Goal: Task Accomplishment & Management: Use online tool/utility

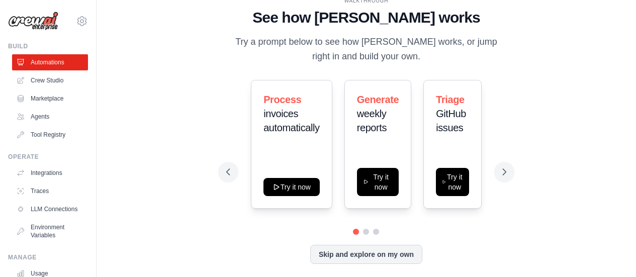
drag, startPoint x: 180, startPoint y: 125, endPoint x: 287, endPoint y: 206, distance: 134.0
drag, startPoint x: 624, startPoint y: 239, endPoint x: 559, endPoint y: 109, distance: 145.1
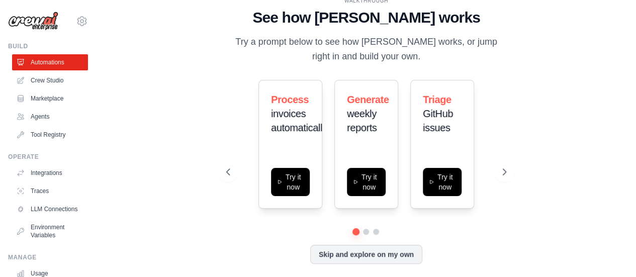
drag, startPoint x: 585, startPoint y: 150, endPoint x: 585, endPoint y: 138, distance: 12.1
drag, startPoint x: 595, startPoint y: 162, endPoint x: 592, endPoint y: 121, distance: 40.9
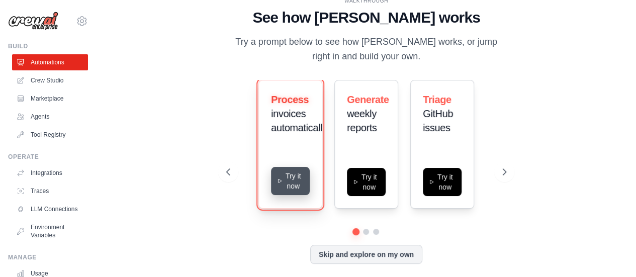
click at [295, 183] on button "Try it now" at bounding box center [290, 181] width 39 height 28
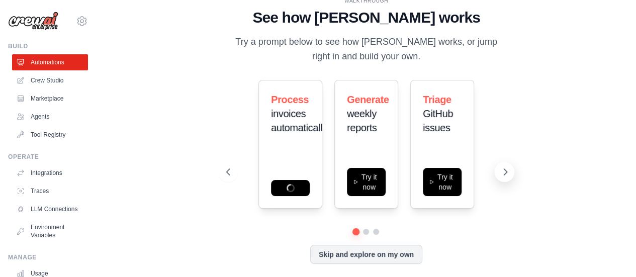
click at [499, 172] on button at bounding box center [505, 172] width 20 height 20
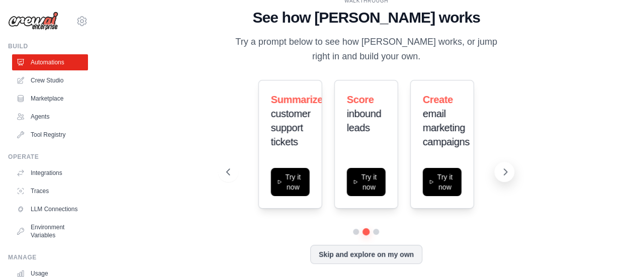
click at [499, 172] on button at bounding box center [505, 172] width 20 height 20
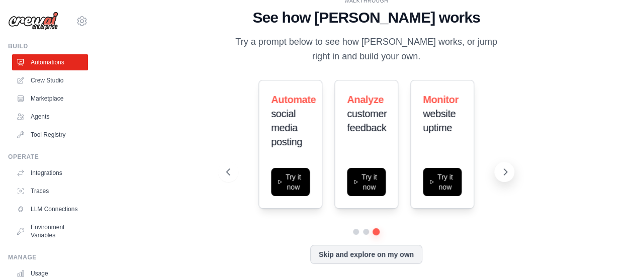
click at [499, 172] on button at bounding box center [505, 172] width 20 height 20
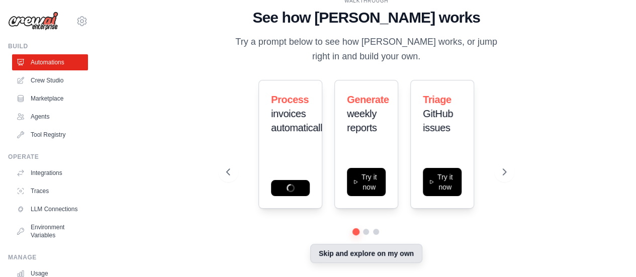
click at [388, 260] on button "Skip and explore on my own" at bounding box center [366, 253] width 112 height 19
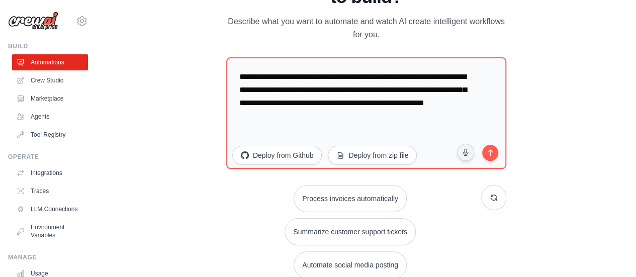
drag, startPoint x: 610, startPoint y: 186, endPoint x: 611, endPoint y: 197, distance: 10.7
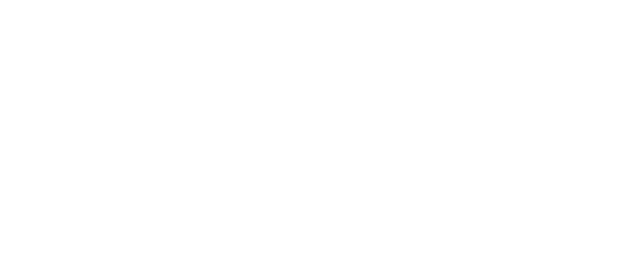
drag, startPoint x: 604, startPoint y: 184, endPoint x: 600, endPoint y: 123, distance: 60.5
drag, startPoint x: 617, startPoint y: 178, endPoint x: 616, endPoint y: 146, distance: 31.2
drag, startPoint x: 637, startPoint y: 150, endPoint x: 641, endPoint y: 139, distance: 11.6
click at [641, 0] on html at bounding box center [322, 0] width 644 height 0
click at [642, 0] on html at bounding box center [322, 0] width 644 height 0
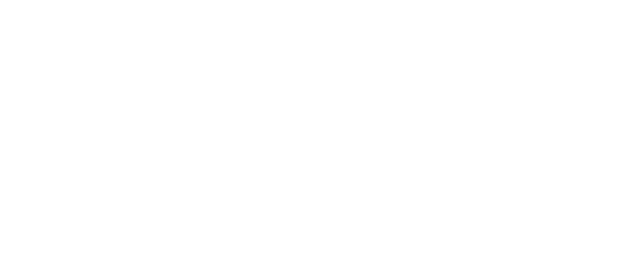
click at [642, 0] on html at bounding box center [322, 0] width 644 height 0
drag, startPoint x: 638, startPoint y: 140, endPoint x: 525, endPoint y: 195, distance: 125.8
drag, startPoint x: 525, startPoint y: 194, endPoint x: 555, endPoint y: 8, distance: 188.6
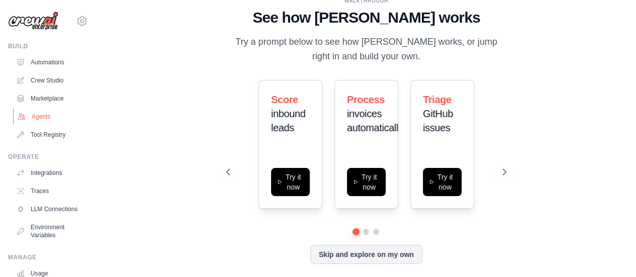
click at [49, 111] on link "Agents" at bounding box center [51, 117] width 76 height 16
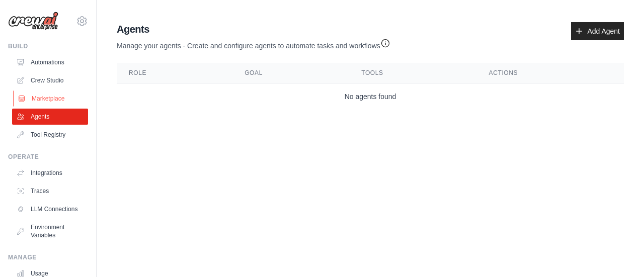
click at [33, 96] on link "Marketplace" at bounding box center [51, 99] width 76 height 16
click at [37, 95] on link "Marketplace" at bounding box center [51, 99] width 76 height 16
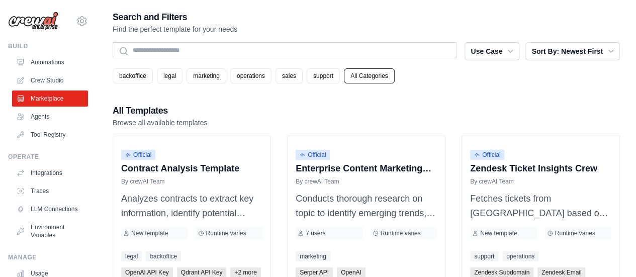
drag, startPoint x: 429, startPoint y: 60, endPoint x: 426, endPoint y: 55, distance: 6.1
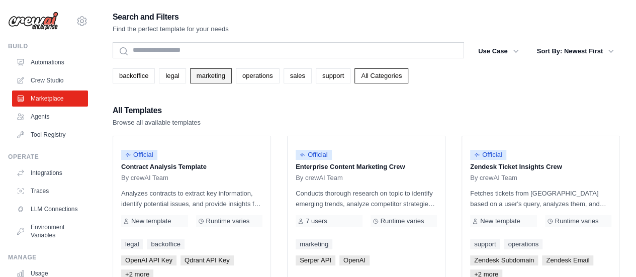
click at [211, 76] on link "marketing" at bounding box center [211, 75] width 42 height 15
click at [173, 78] on link "legal" at bounding box center [172, 75] width 27 height 15
click at [169, 75] on link "legal" at bounding box center [172, 75] width 27 height 15
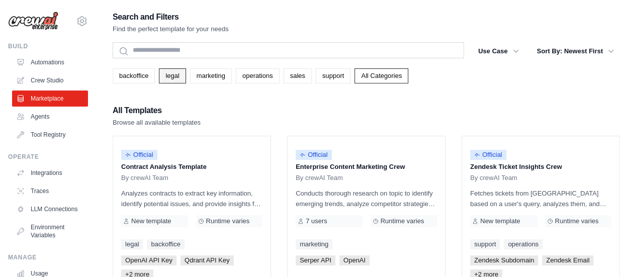
click at [169, 75] on link "legal" at bounding box center [172, 75] width 27 height 15
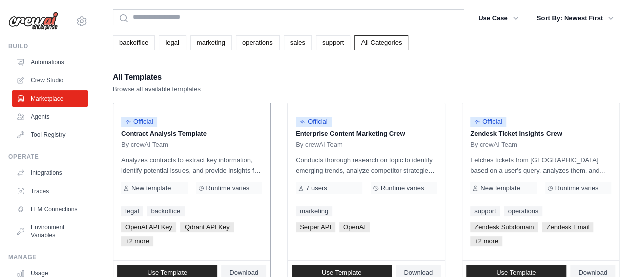
drag, startPoint x: 244, startPoint y: 126, endPoint x: 254, endPoint y: 156, distance: 31.8
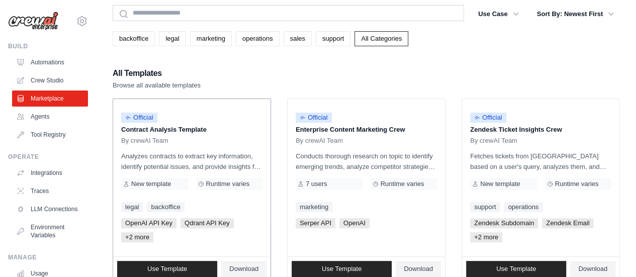
scroll to position [46, 0]
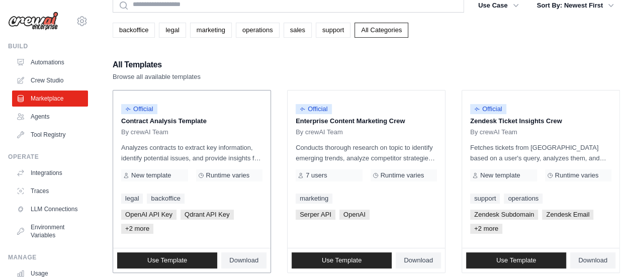
drag, startPoint x: 268, startPoint y: 84, endPoint x: 271, endPoint y: 108, distance: 24.3
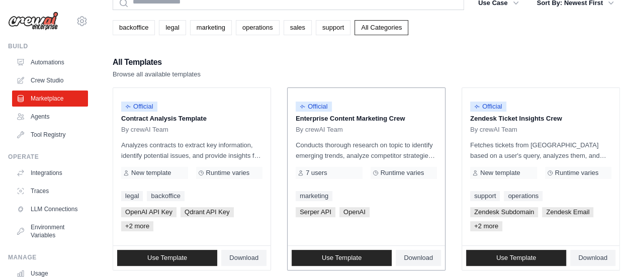
drag, startPoint x: 283, startPoint y: 106, endPoint x: 287, endPoint y: 121, distance: 16.0
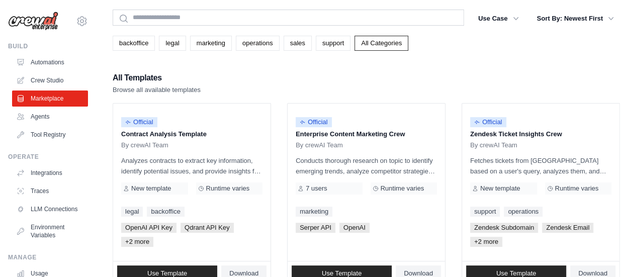
scroll to position [0, 0]
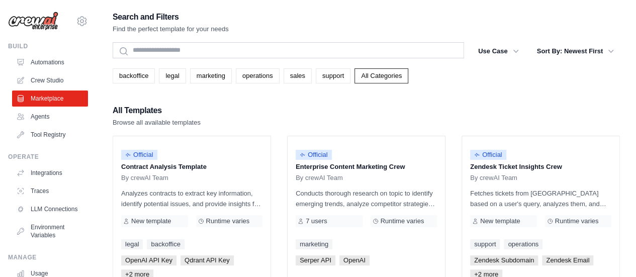
drag, startPoint x: 449, startPoint y: 122, endPoint x: 443, endPoint y: 97, distance: 25.9
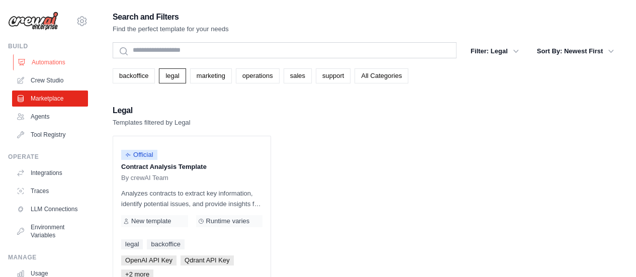
click at [51, 66] on link "Automations" at bounding box center [51, 62] width 76 height 16
click at [38, 62] on link "Automations" at bounding box center [51, 62] width 76 height 16
click at [38, 24] on img at bounding box center [33, 21] width 50 height 19
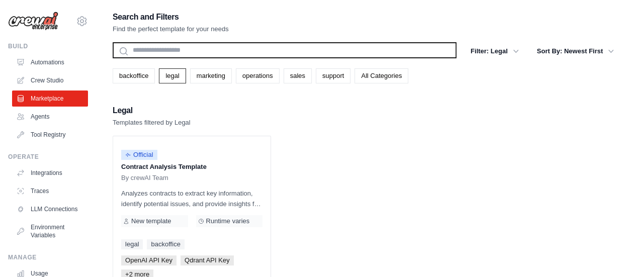
click at [170, 49] on input "text" at bounding box center [285, 50] width 344 height 16
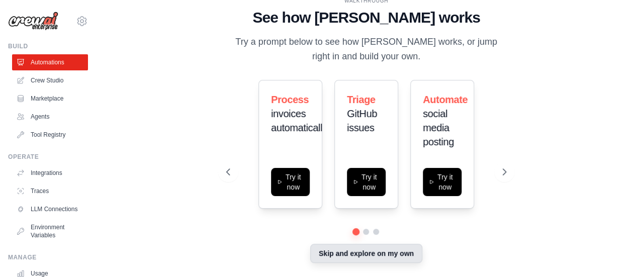
click at [410, 259] on button "Skip and explore on my own" at bounding box center [366, 253] width 112 height 19
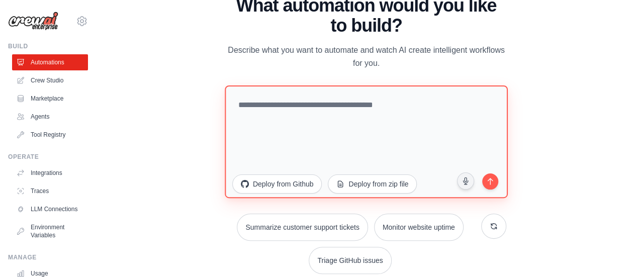
click at [314, 104] on textarea at bounding box center [366, 141] width 283 height 113
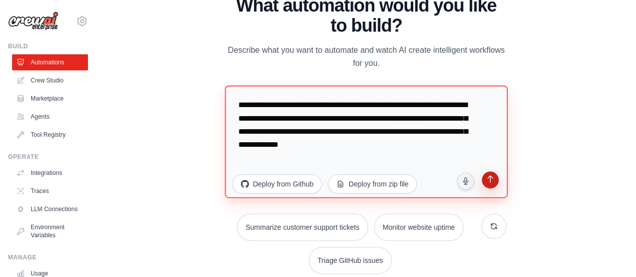
type textarea "**********"
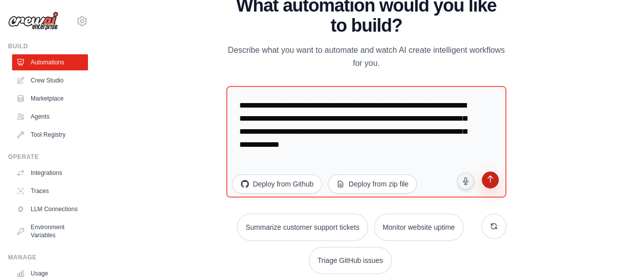
click at [493, 187] on button "submit" at bounding box center [491, 182] width 20 height 20
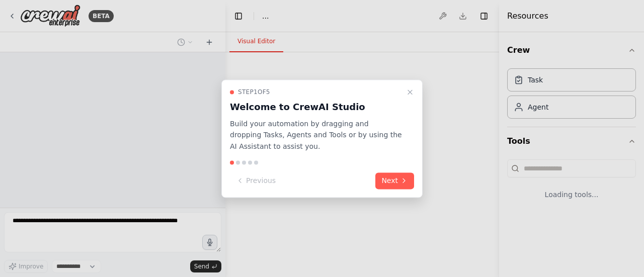
select select "****"
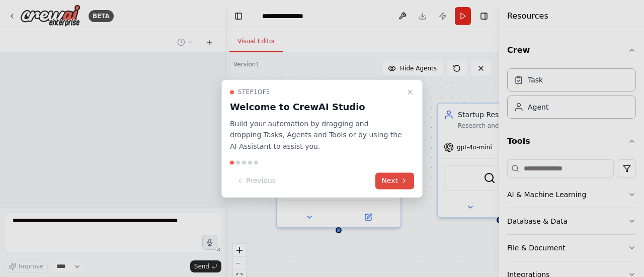
click at [394, 184] on button "Next" at bounding box center [394, 181] width 39 height 17
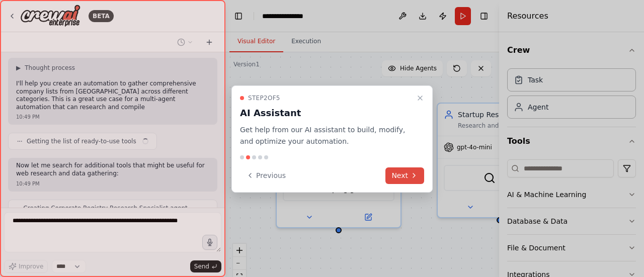
scroll to position [409, 0]
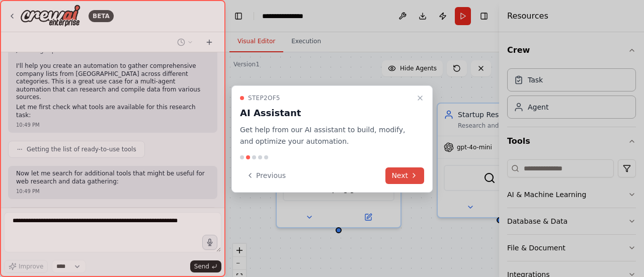
click at [398, 179] on button "Next" at bounding box center [404, 176] width 39 height 17
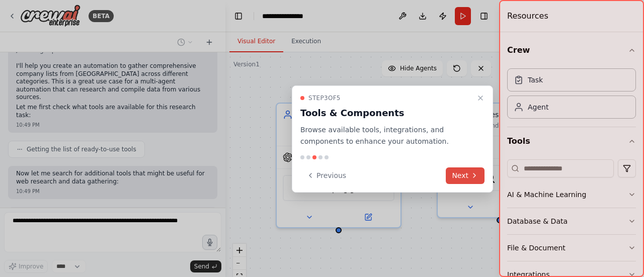
click at [471, 180] on button "Next" at bounding box center [465, 176] width 39 height 17
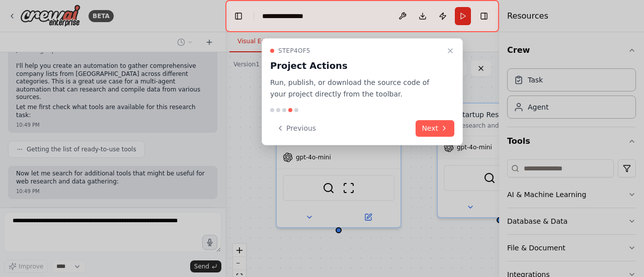
scroll to position [442, 0]
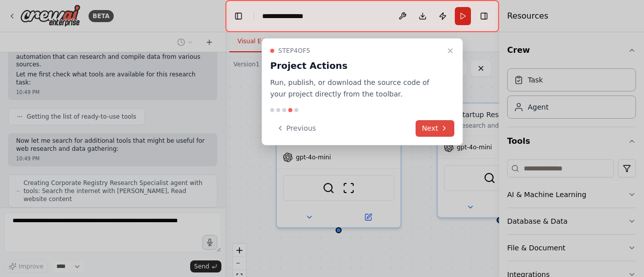
click at [432, 125] on button "Next" at bounding box center [435, 128] width 39 height 17
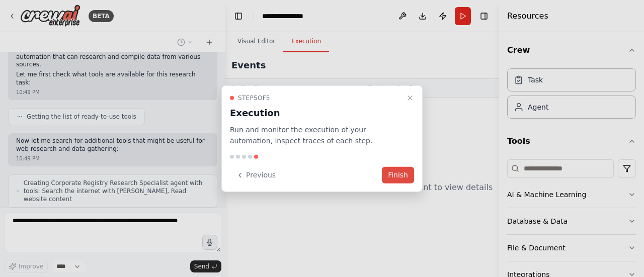
click at [409, 170] on button "Finish" at bounding box center [398, 175] width 32 height 17
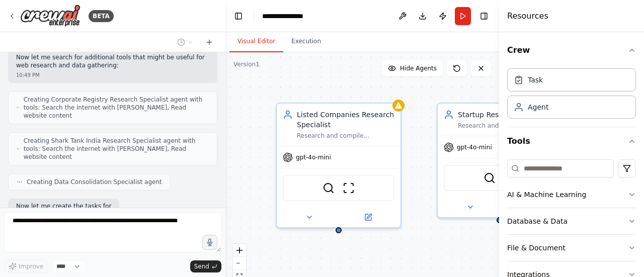
scroll to position [525, 0]
click at [299, 40] on button "Execution" at bounding box center [306, 41] width 46 height 21
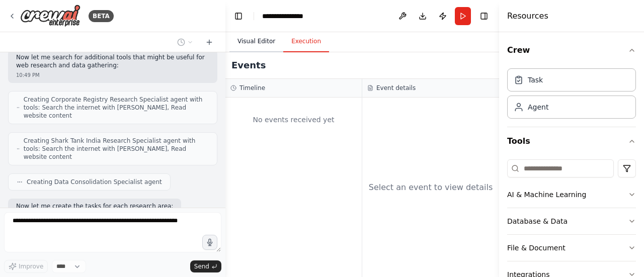
click at [259, 42] on button "Visual Editor" at bounding box center [256, 41] width 54 height 21
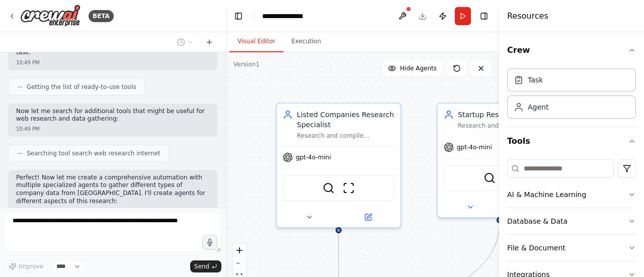
scroll to position [159, 0]
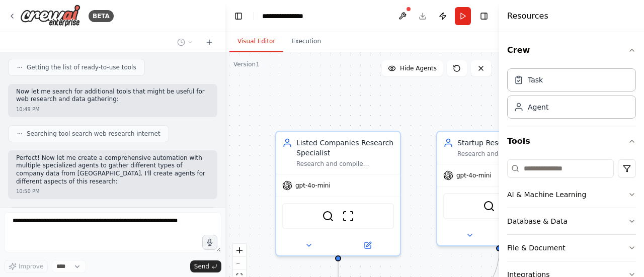
drag, startPoint x: 227, startPoint y: 98, endPoint x: 227, endPoint y: 112, distance: 14.1
click at [227, 112] on div ".deletable-edge-delete-btn { width: 20px; height: 20px; border: 0px solid #ffff…" at bounding box center [362, 178] width 274 height 252
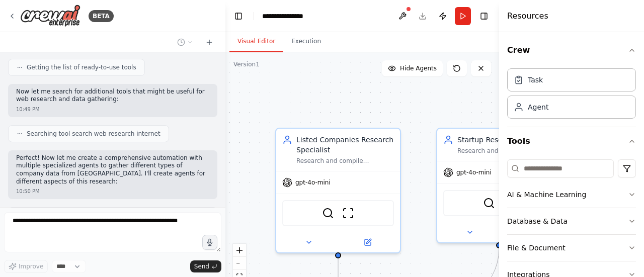
click at [429, 251] on div ".deletable-edge-delete-btn { width: 20px; height: 20px; border: 0px solid #ffff…" at bounding box center [362, 178] width 274 height 252
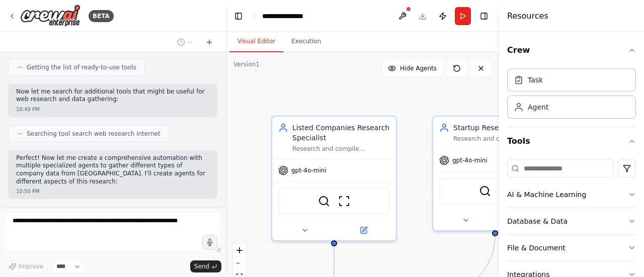
drag, startPoint x: 429, startPoint y: 249, endPoint x: 422, endPoint y: 226, distance: 24.2
click at [427, 242] on div ".deletable-edge-delete-btn { width: 20px; height: 20px; border: 0px solid #ffff…" at bounding box center [362, 178] width 274 height 252
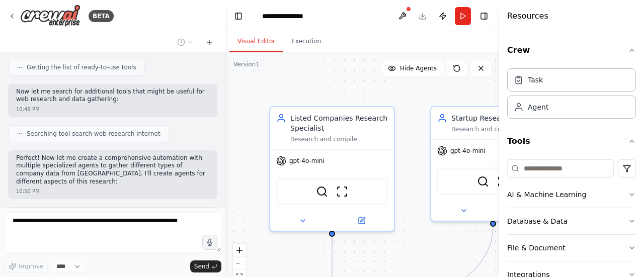
drag, startPoint x: 420, startPoint y: 216, endPoint x: 414, endPoint y: 175, distance: 41.8
click at [415, 189] on div ".deletable-edge-delete-btn { width: 20px; height: 20px; border: 0px solid #ffff…" at bounding box center [362, 178] width 274 height 252
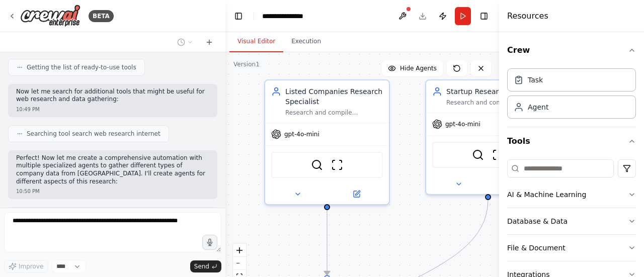
drag, startPoint x: 414, startPoint y: 175, endPoint x: 408, endPoint y: 138, distance: 36.6
click at [408, 140] on div ".deletable-edge-delete-btn { width: 20px; height: 20px; border: 0px solid #ffff…" at bounding box center [362, 178] width 274 height 252
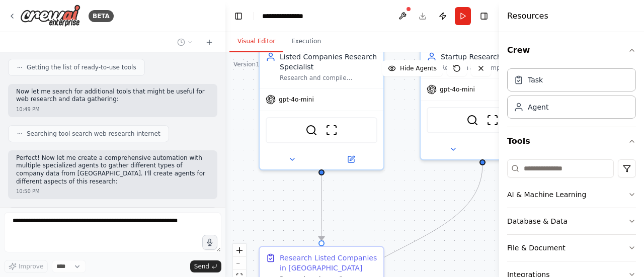
click at [408, 138] on div ".deletable-edge-delete-btn { width: 20px; height: 20px; border: 0px solid #ffff…" at bounding box center [362, 178] width 274 height 252
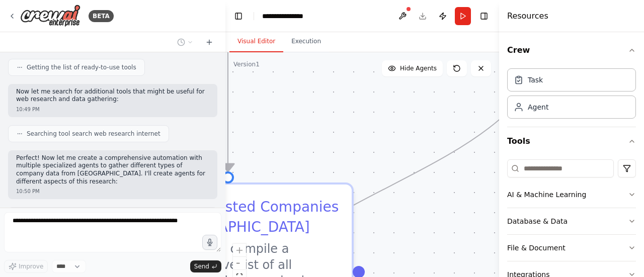
drag, startPoint x: 414, startPoint y: 227, endPoint x: 409, endPoint y: 50, distance: 176.7
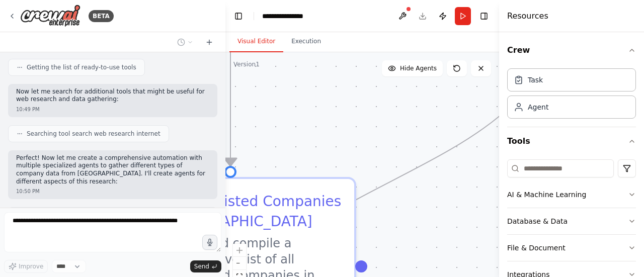
scroll to position [600, 0]
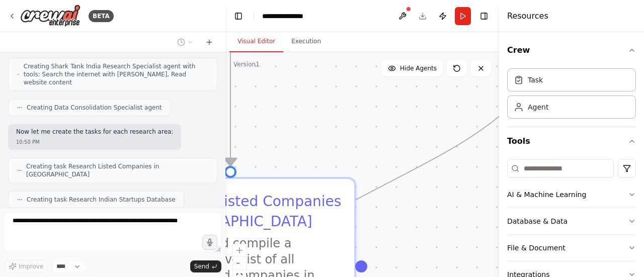
click at [492, 259] on div ".deletable-edge-delete-btn { width: 20px; height: 20px; border: 0px solid #ffff…" at bounding box center [362, 178] width 274 height 252
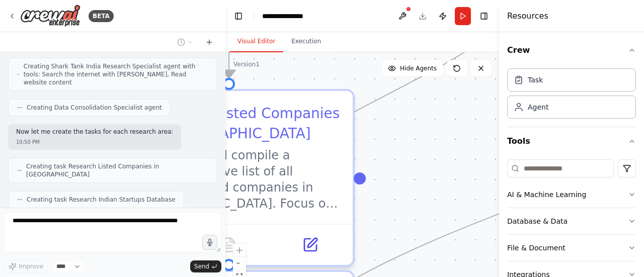
drag, startPoint x: 492, startPoint y: 233, endPoint x: 486, endPoint y: 172, distance: 61.7
click at [486, 172] on div ".deletable-edge-delete-btn { width: 20px; height: 20px; border: 0px solid #ffff…" at bounding box center [362, 178] width 274 height 252
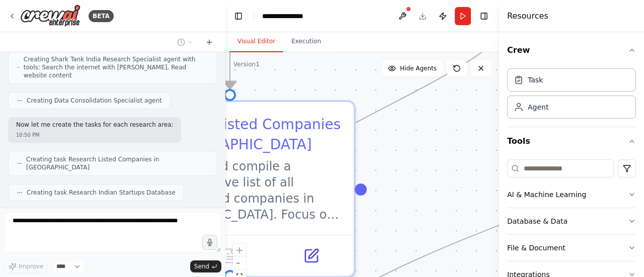
scroll to position [666, 0]
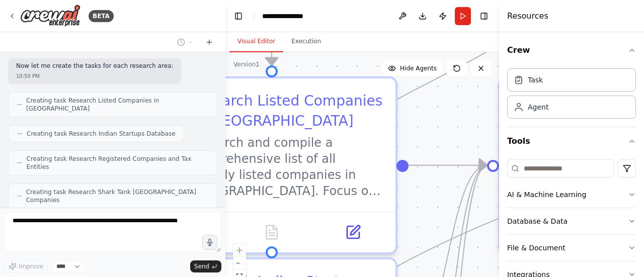
drag, startPoint x: 426, startPoint y: 152, endPoint x: 473, endPoint y: 138, distance: 49.0
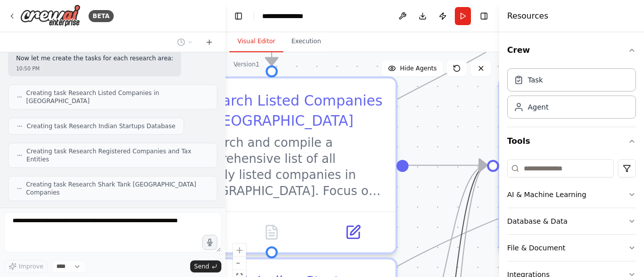
scroll to position [724, 0]
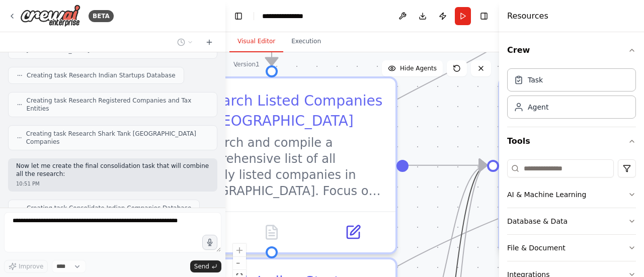
drag, startPoint x: 450, startPoint y: 262, endPoint x: 449, endPoint y: 206, distance: 56.4
click at [449, 206] on div ".deletable-edge-delete-btn { width: 20px; height: 20px; border: 0px solid #ffff…" at bounding box center [362, 178] width 274 height 252
click at [421, 204] on div ".deletable-edge-delete-btn { width: 20px; height: 20px; border: 0px solid #ffff…" at bounding box center [362, 178] width 274 height 252
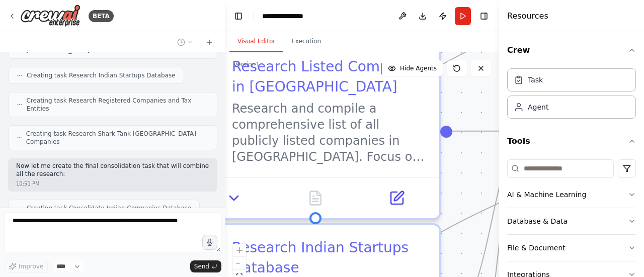
drag, startPoint x: 421, startPoint y: 204, endPoint x: 465, endPoint y: 169, distance: 56.7
click at [465, 169] on div ".deletable-edge-delete-btn { width: 20px; height: 20px; border: 0px solid #ffff…" at bounding box center [362, 178] width 274 height 252
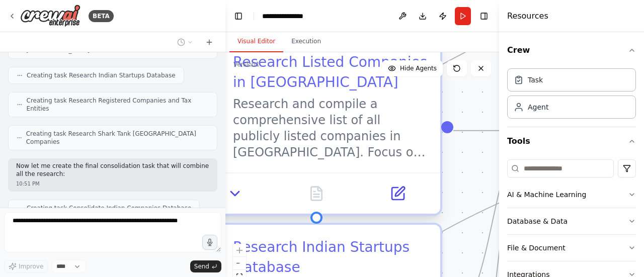
scroll to position [749, 0]
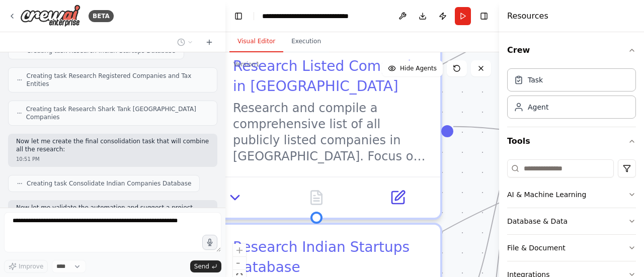
click at [224, 87] on div at bounding box center [223, 138] width 4 height 277
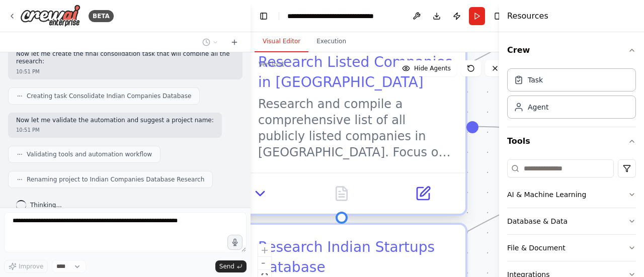
scroll to position [717, 0]
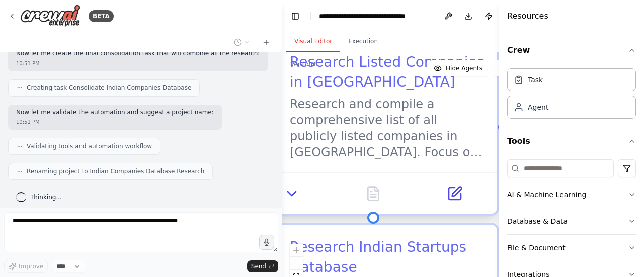
drag, startPoint x: 224, startPoint y: 87, endPoint x: 282, endPoint y: 122, distance: 68.2
click at [282, 122] on div "BETA i want you get me all the listed company list of india and also all startu…" at bounding box center [322, 138] width 644 height 277
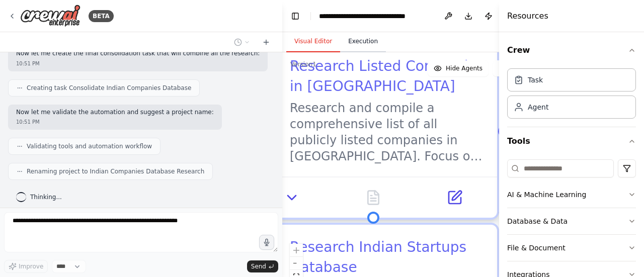
click at [344, 40] on button "Execution" at bounding box center [363, 41] width 46 height 21
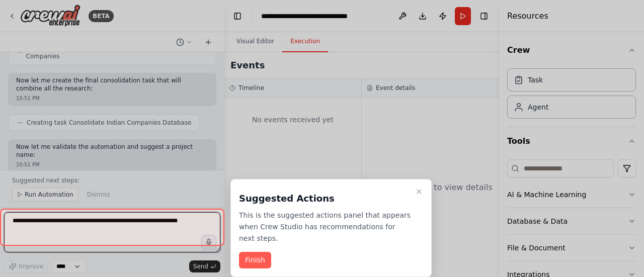
drag, startPoint x: 279, startPoint y: 152, endPoint x: 224, endPoint y: 149, distance: 54.9
click at [224, 149] on div "BETA i want you get me all the listed company list of india and also all startu…" at bounding box center [322, 138] width 644 height 277
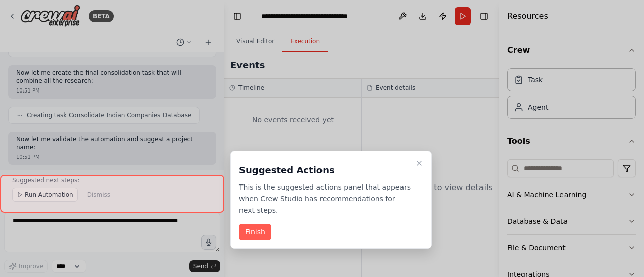
click at [224, 149] on div at bounding box center [322, 138] width 644 height 277
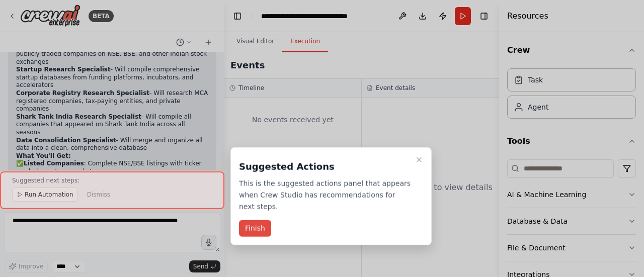
click at [251, 220] on button "Finish" at bounding box center [255, 228] width 32 height 17
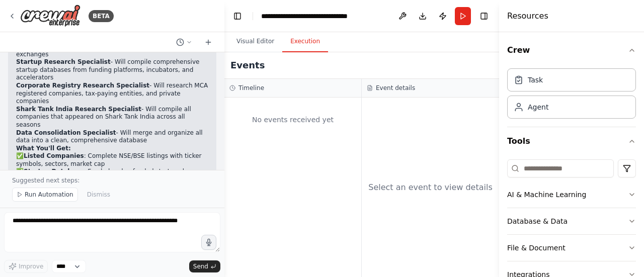
scroll to position [1059, 0]
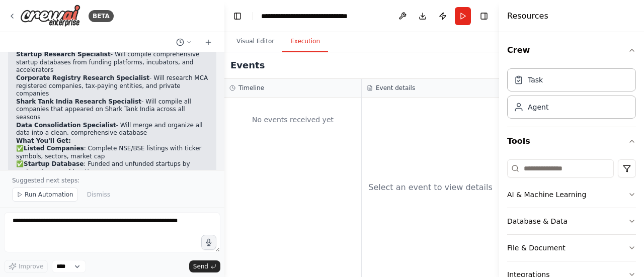
drag, startPoint x: 136, startPoint y: 124, endPoint x: 140, endPoint y: 115, distance: 9.9
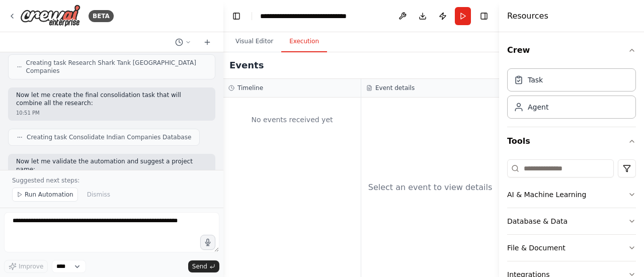
scroll to position [787, 0]
drag, startPoint x: 223, startPoint y: 158, endPoint x: 220, endPoint y: 183, distance: 25.4
click at [228, 183] on div "BETA i want you get me all the listed company list of india and also all startu…" at bounding box center [322, 138] width 644 height 277
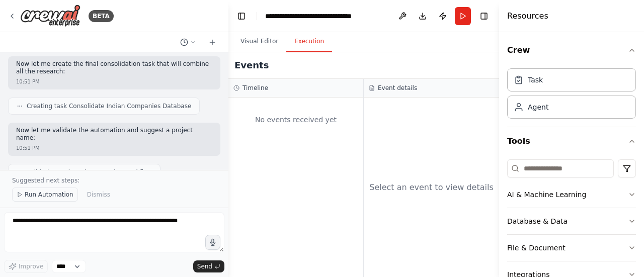
click at [34, 198] on span "Run Automation" at bounding box center [49, 195] width 49 height 8
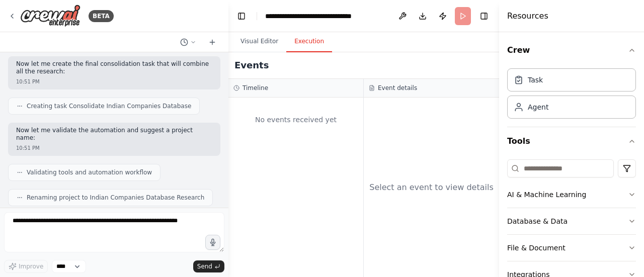
scroll to position [834, 0]
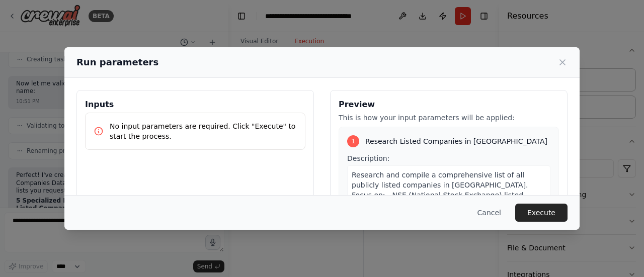
click at [225, 176] on div "Inputs No input parameters are required. Click "Execute" to start the process." at bounding box center [194, 209] width 237 height 238
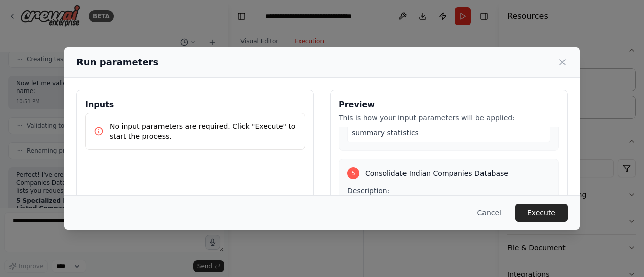
scroll to position [1177, 0]
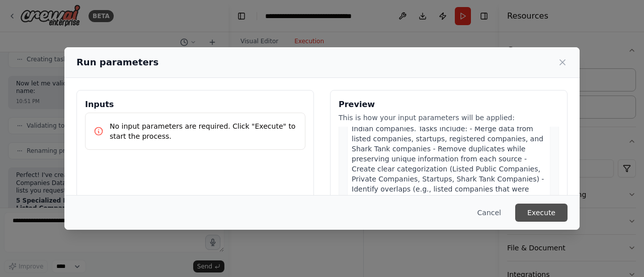
click at [547, 210] on button "Execute" at bounding box center [541, 213] width 52 height 18
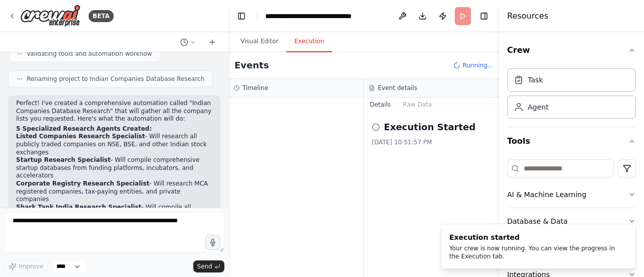
scroll to position [1013, 0]
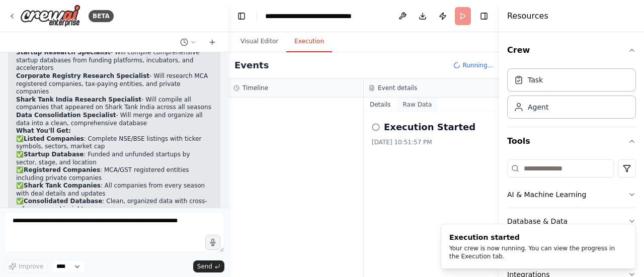
click at [413, 106] on button "Raw Data" at bounding box center [417, 105] width 41 height 14
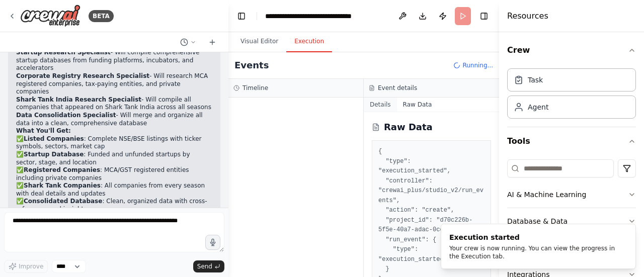
click at [379, 105] on button "Details" at bounding box center [380, 105] width 33 height 14
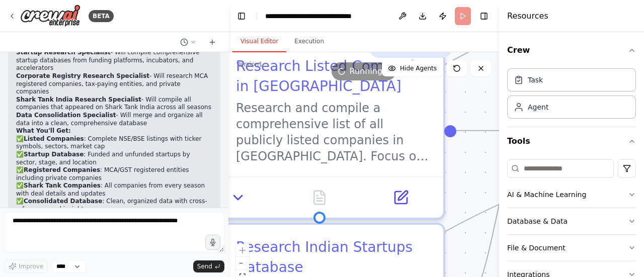
click at [253, 46] on button "Visual Editor" at bounding box center [259, 41] width 54 height 21
click at [483, 18] on button "Toggle Right Sidebar" at bounding box center [484, 16] width 14 height 14
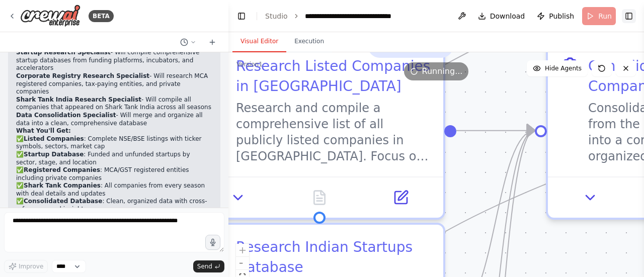
click at [629, 21] on button "Toggle Right Sidebar" at bounding box center [629, 16] width 14 height 14
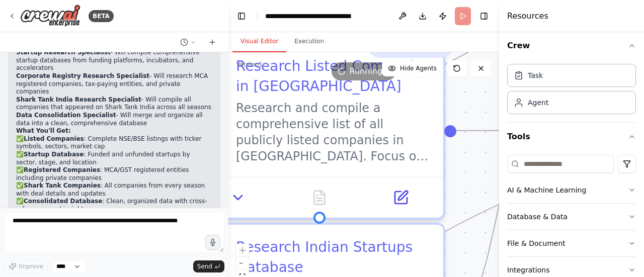
scroll to position [0, 0]
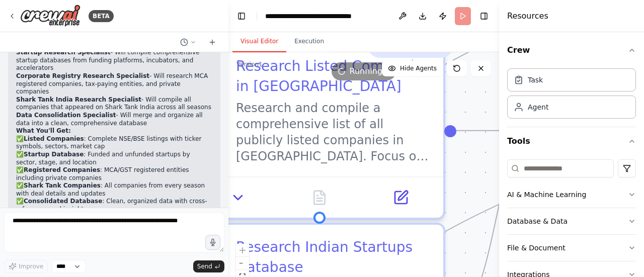
click at [520, 16] on h4 "Resources" at bounding box center [527, 16] width 41 height 12
click at [488, 17] on button "Toggle Right Sidebar" at bounding box center [484, 16] width 14 height 14
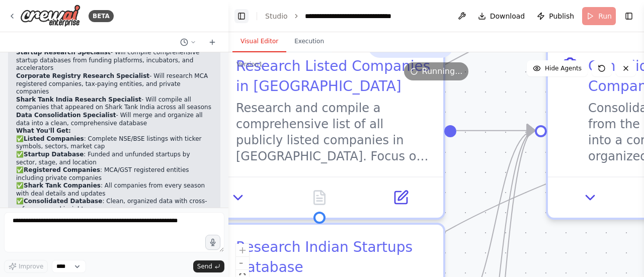
click at [239, 20] on button "Toggle Left Sidebar" at bounding box center [241, 16] width 14 height 14
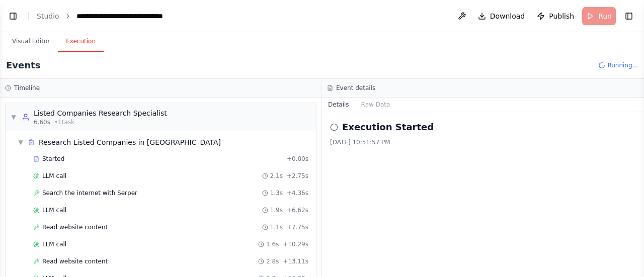
click at [66, 33] on button "Execution" at bounding box center [81, 41] width 46 height 21
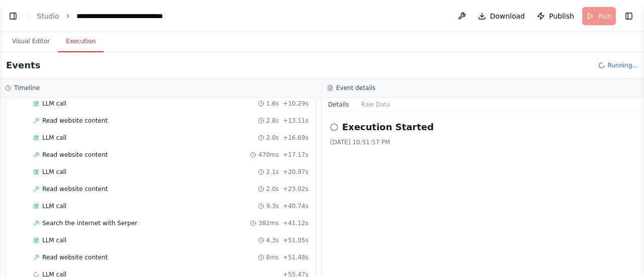
scroll to position [155, 0]
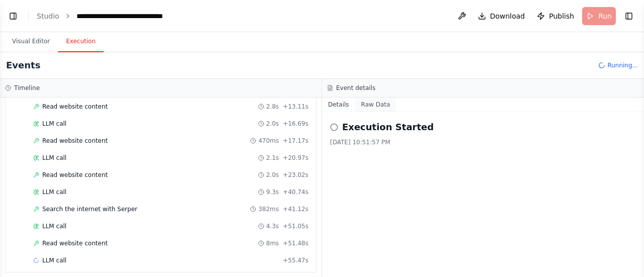
click at [373, 108] on button "Raw Data" at bounding box center [375, 105] width 41 height 14
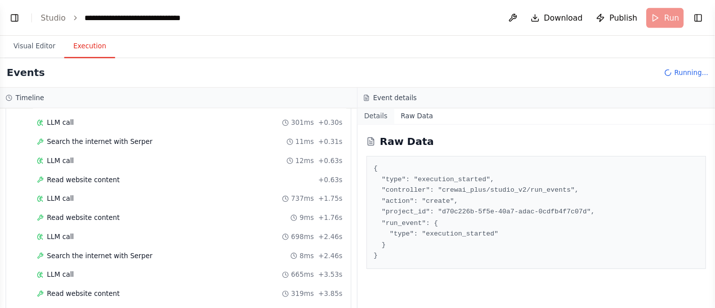
scroll to position [430, 0]
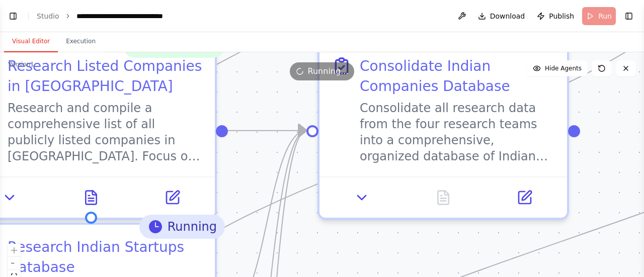
click at [25, 45] on button "Visual Editor" at bounding box center [31, 41] width 54 height 21
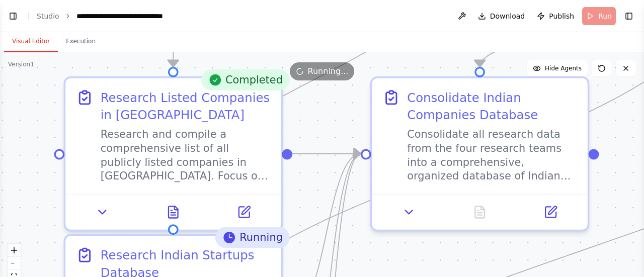
drag, startPoint x: 607, startPoint y: 164, endPoint x: 621, endPoint y: 182, distance: 22.6
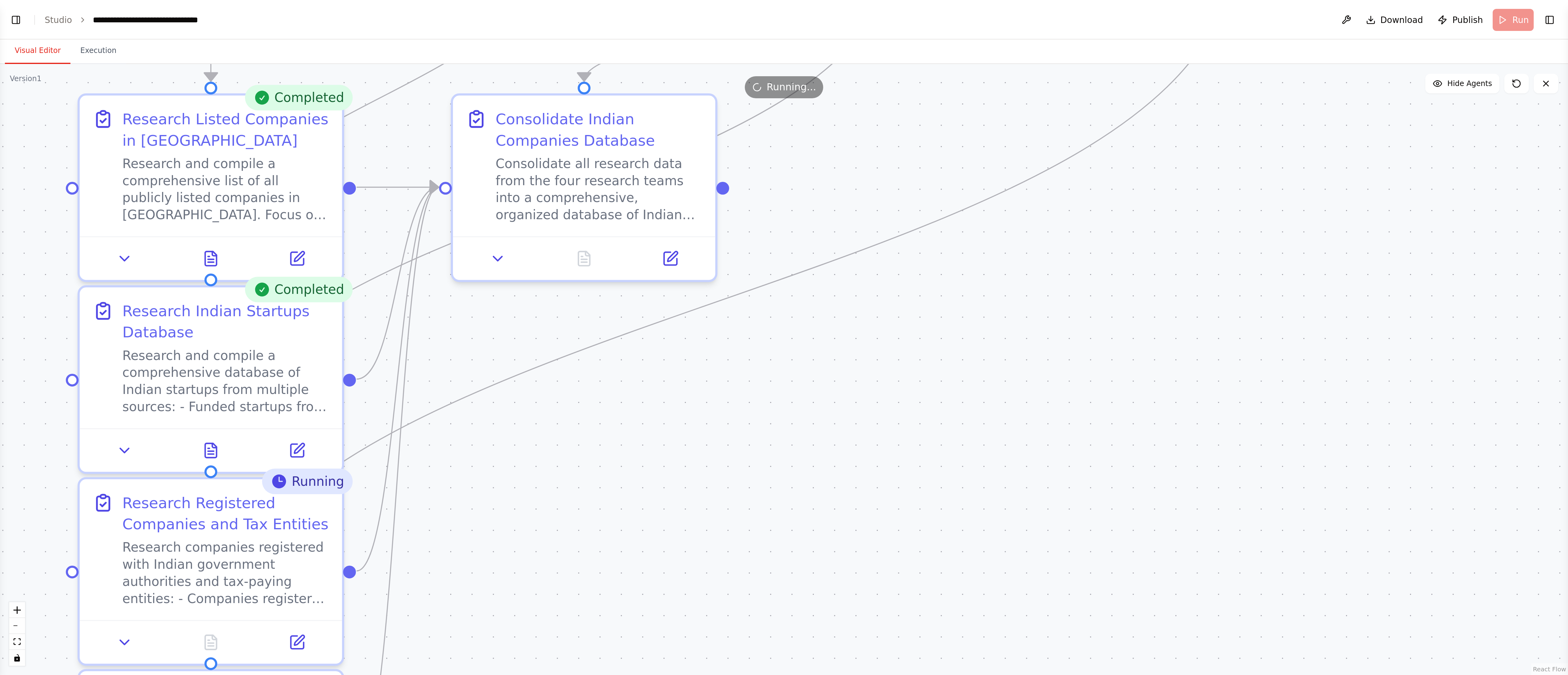
scroll to position [317, 0]
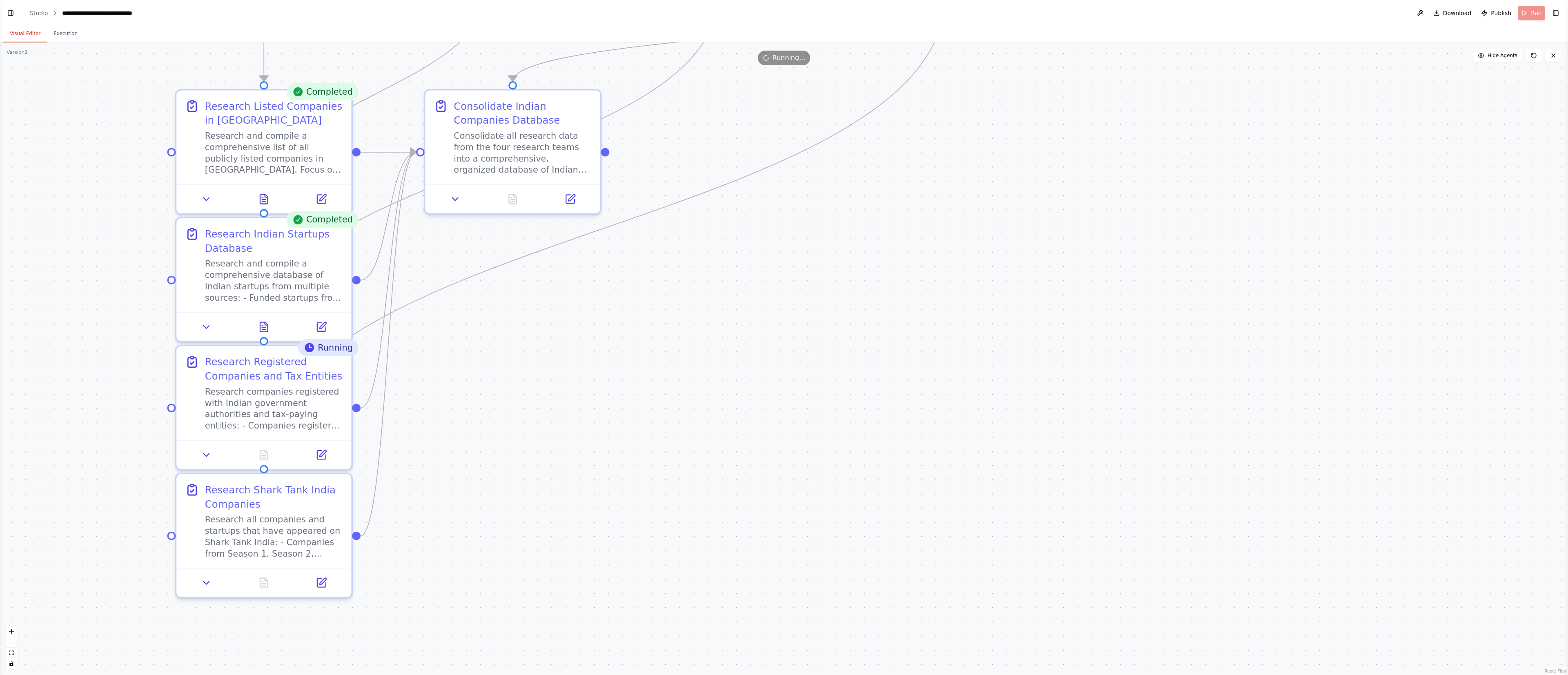
drag, startPoint x: 611, startPoint y: 468, endPoint x: 776, endPoint y: 507, distance: 169.5
click at [522, 225] on div ".deletable-edge-delete-btn { width: 20px; height: 20px; border: 0px solid #ffff…" at bounding box center [784, 359] width 1568 height 633
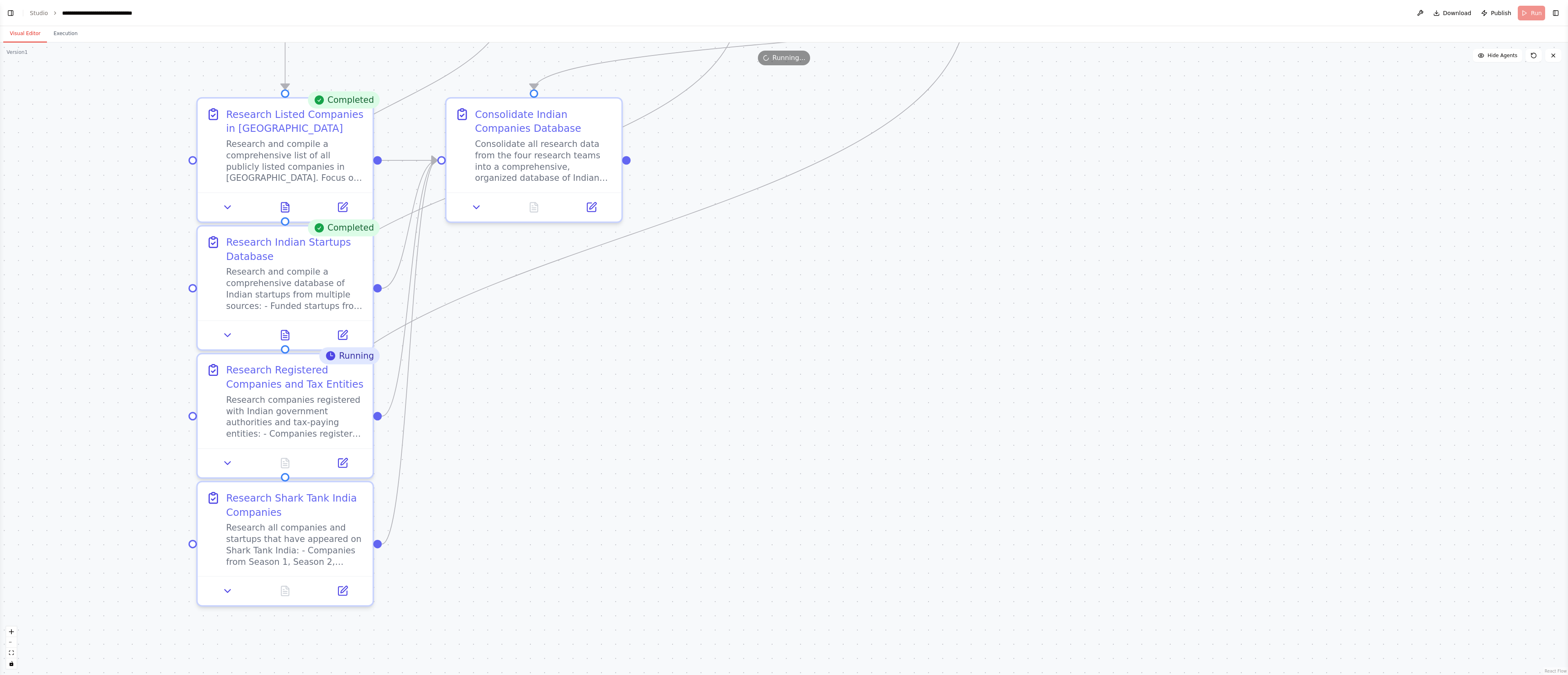
click at [522, 225] on div ".deletable-edge-delete-btn { width: 20px; height: 20px; border: 0px solid #ffff…" at bounding box center [784, 359] width 1568 height 633
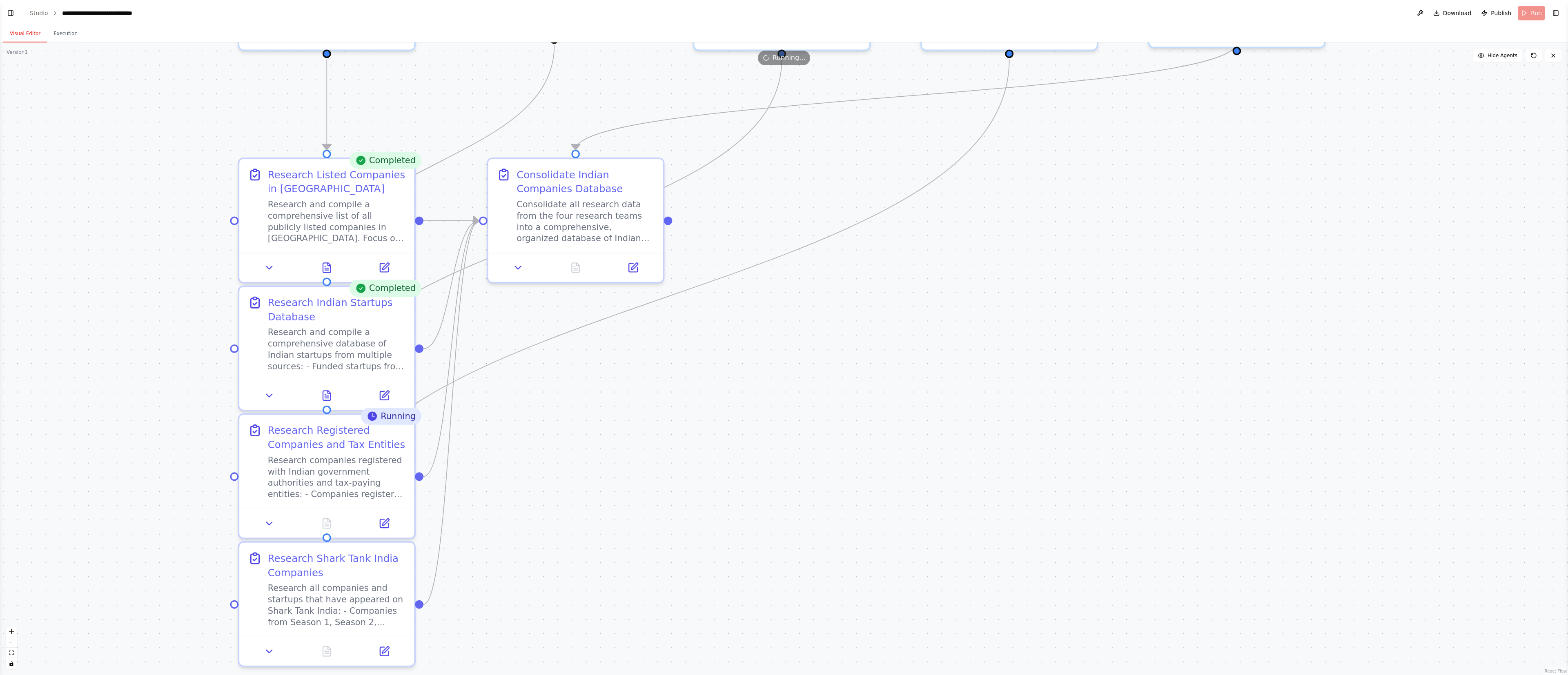
drag, startPoint x: 1066, startPoint y: 444, endPoint x: 1102, endPoint y: 499, distance: 65.7
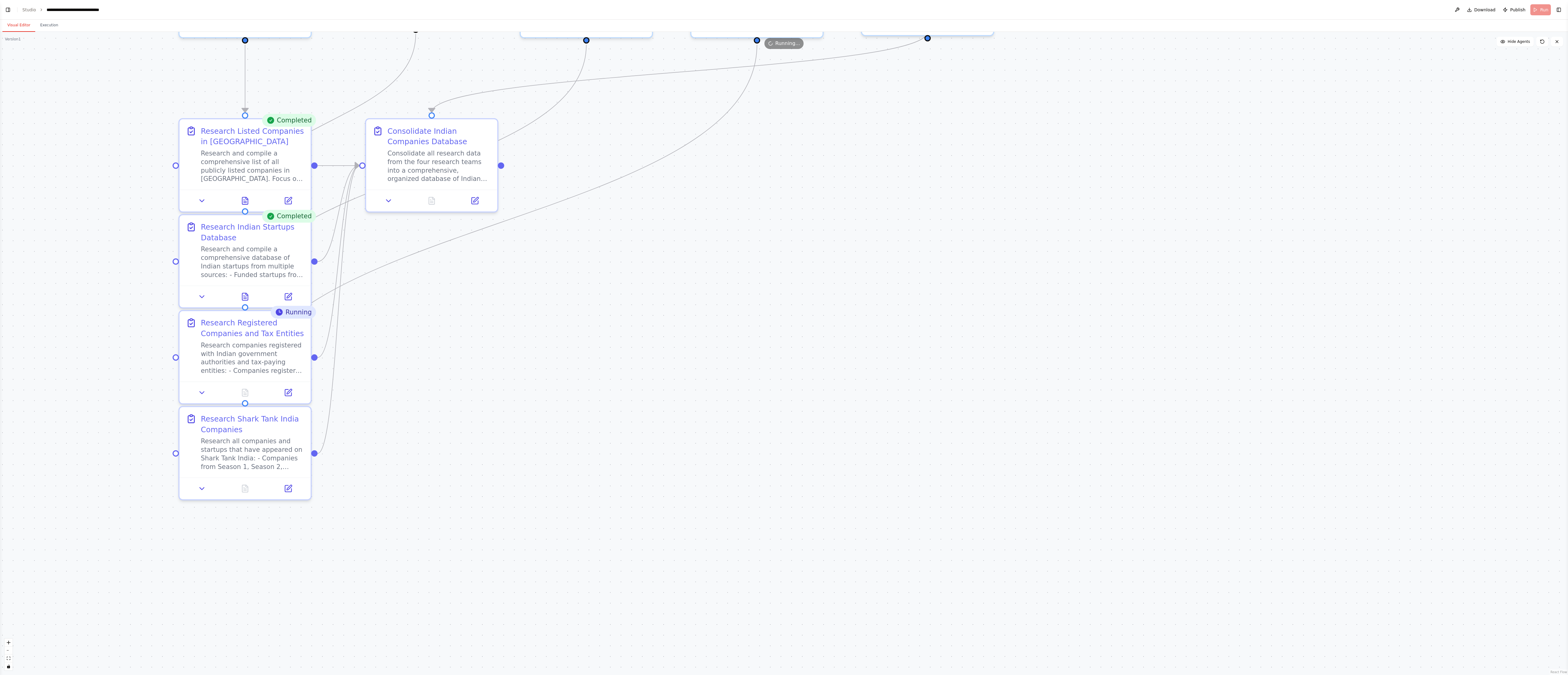
scroll to position [203, 0]
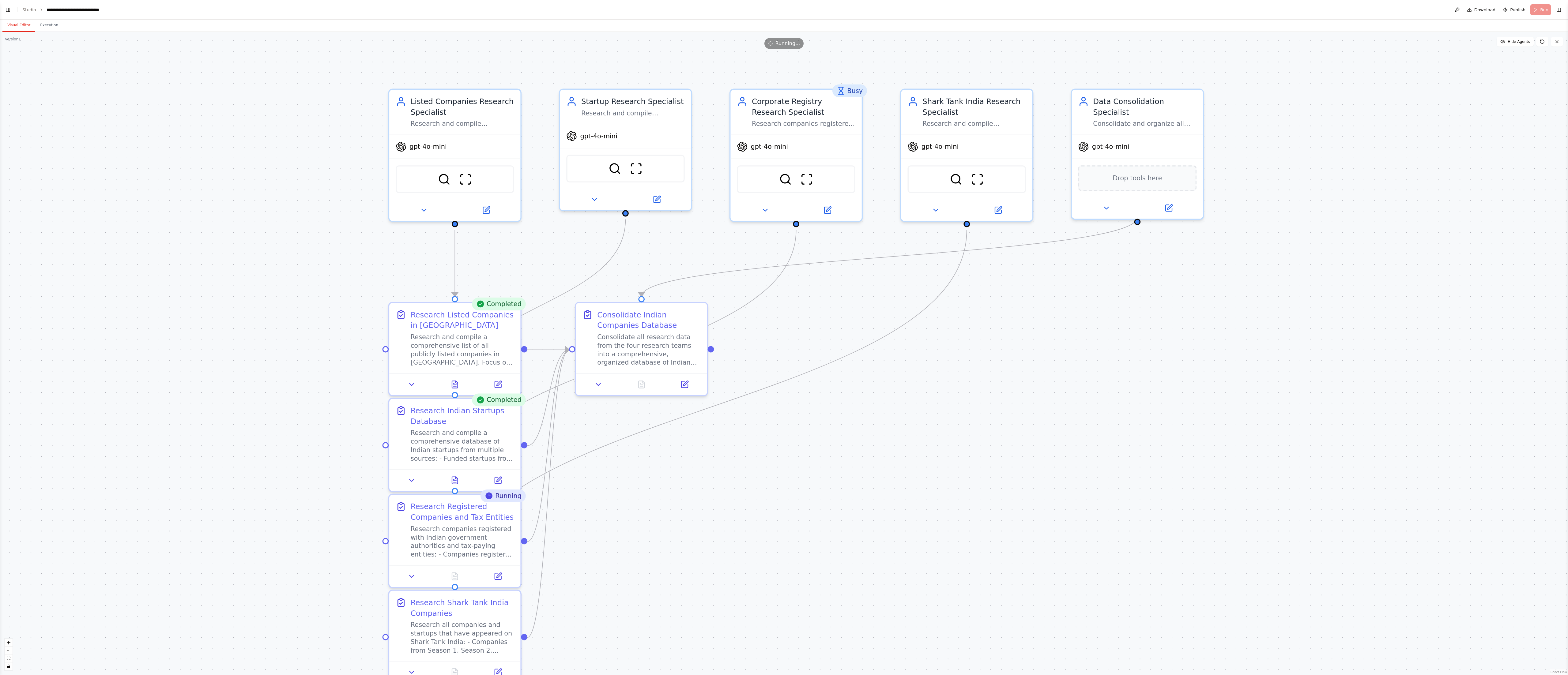
drag, startPoint x: 1337, startPoint y: 276, endPoint x: 1547, endPoint y: 458, distance: 277.9
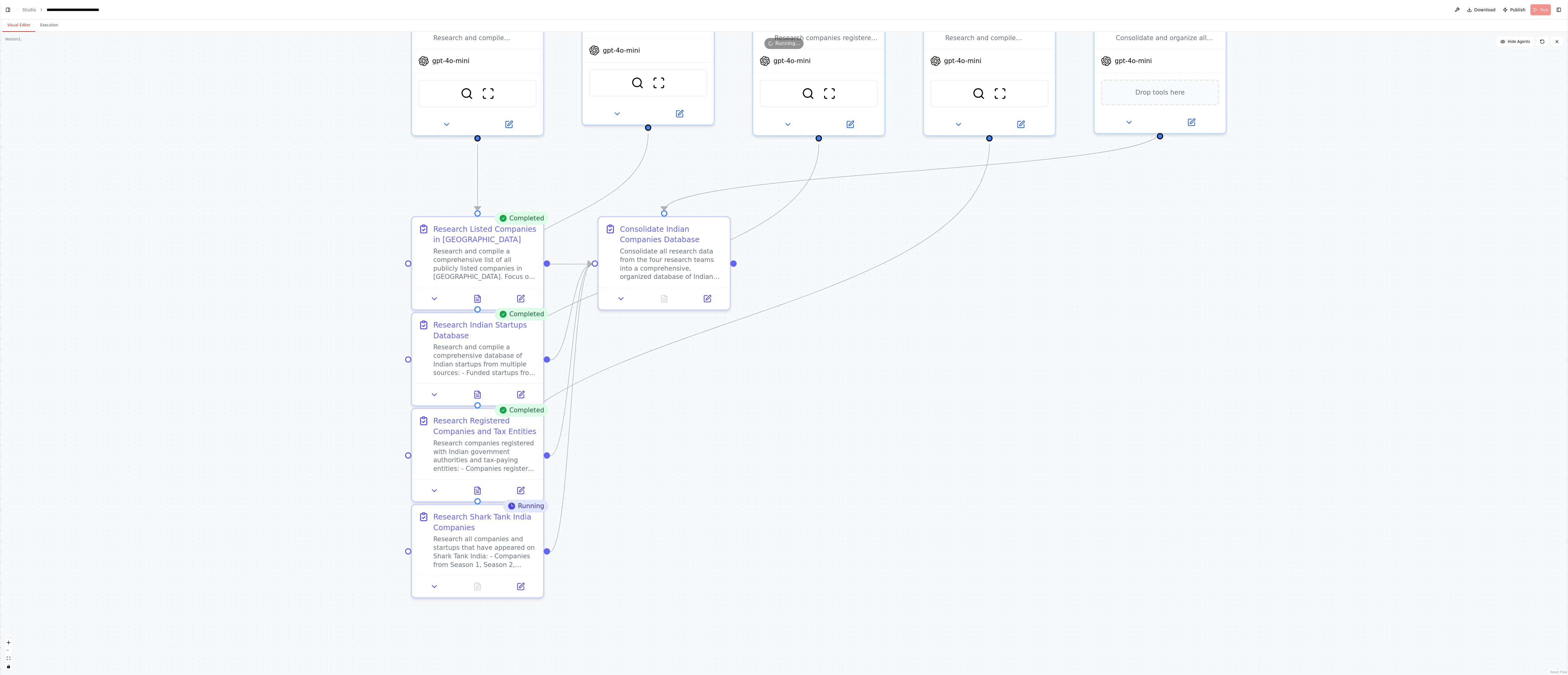
drag, startPoint x: 1372, startPoint y: 429, endPoint x: 1395, endPoint y: 320, distance: 111.4
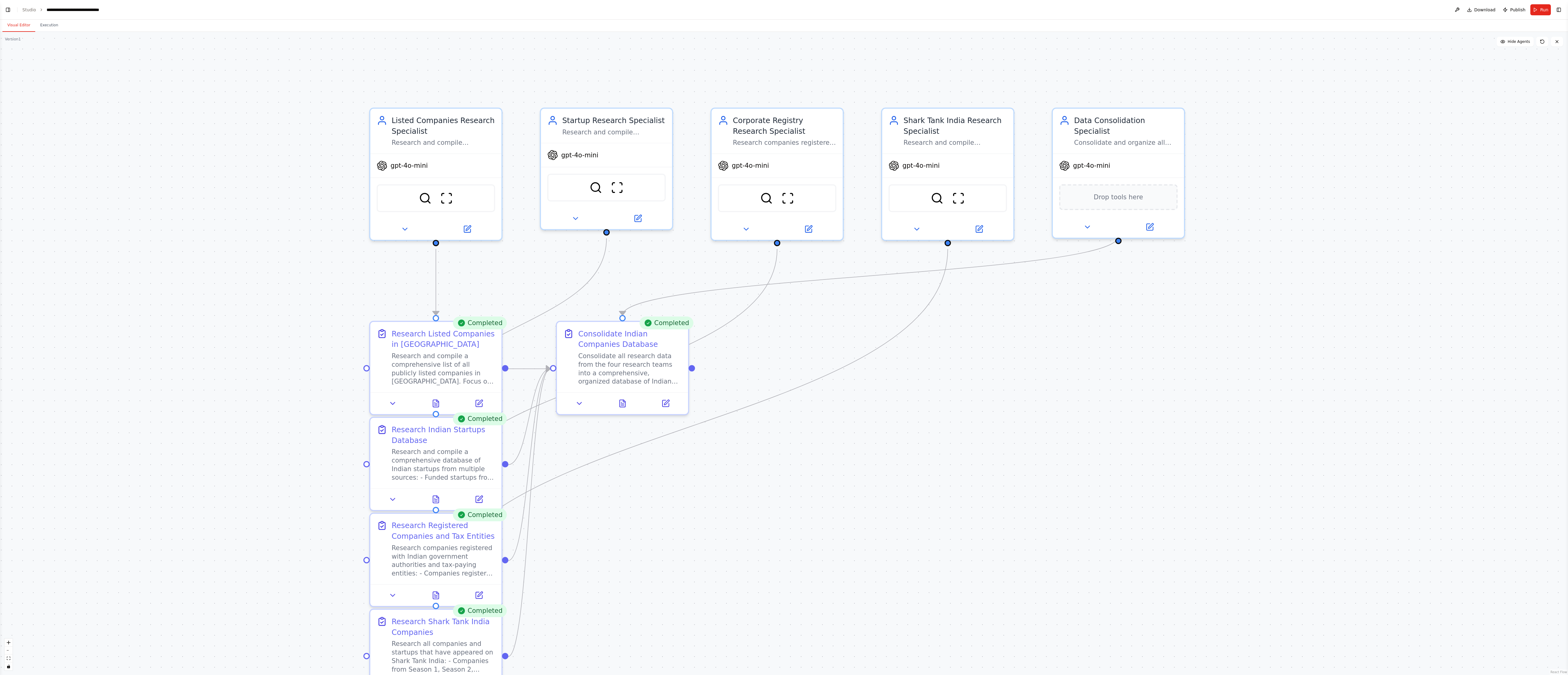
drag, startPoint x: 1331, startPoint y: 374, endPoint x: 1289, endPoint y: 479, distance: 113.1
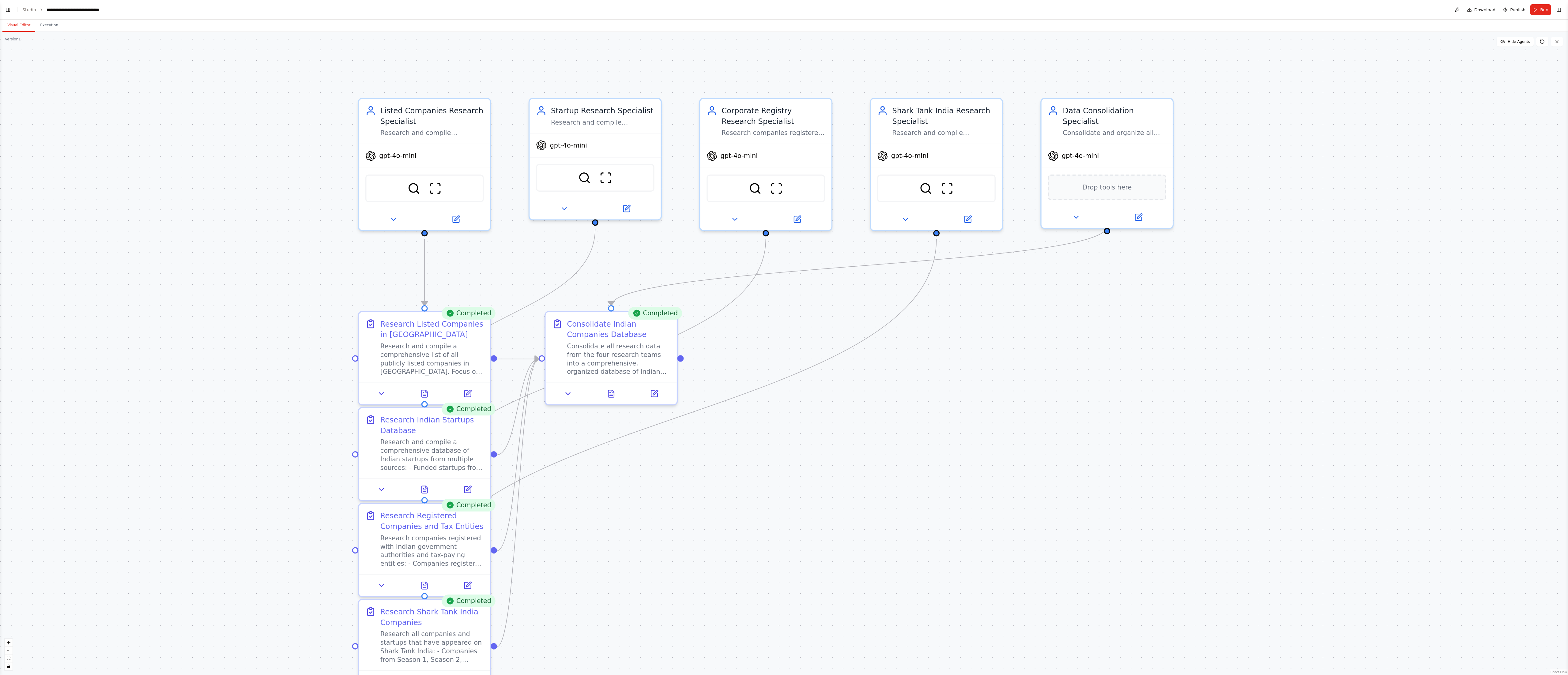
drag, startPoint x: 1147, startPoint y: 463, endPoint x: 1126, endPoint y: 401, distance: 65.5
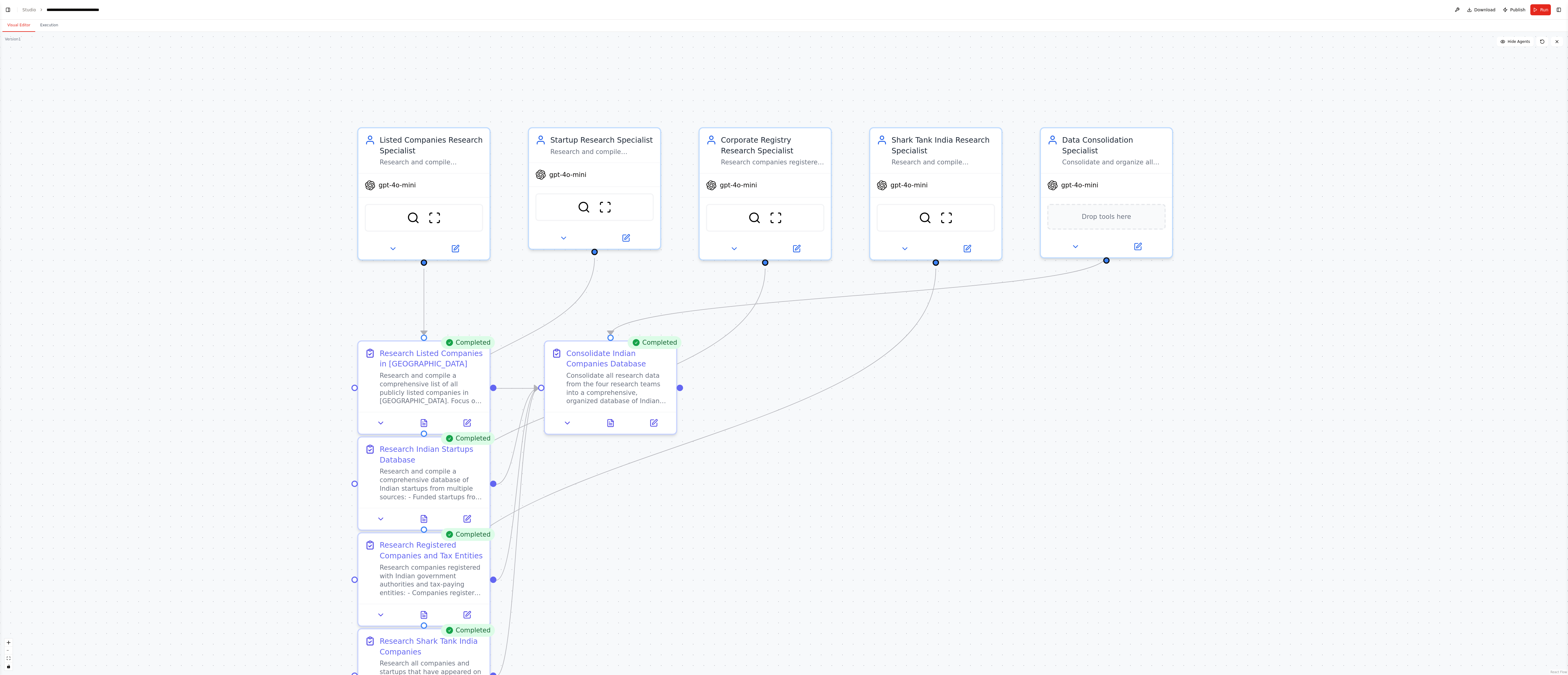
drag, startPoint x: 1375, startPoint y: 217, endPoint x: 1374, endPoint y: 243, distance: 26.0
click at [7, 9] on button "Toggle Left Sidebar" at bounding box center [8, 10] width 9 height 9
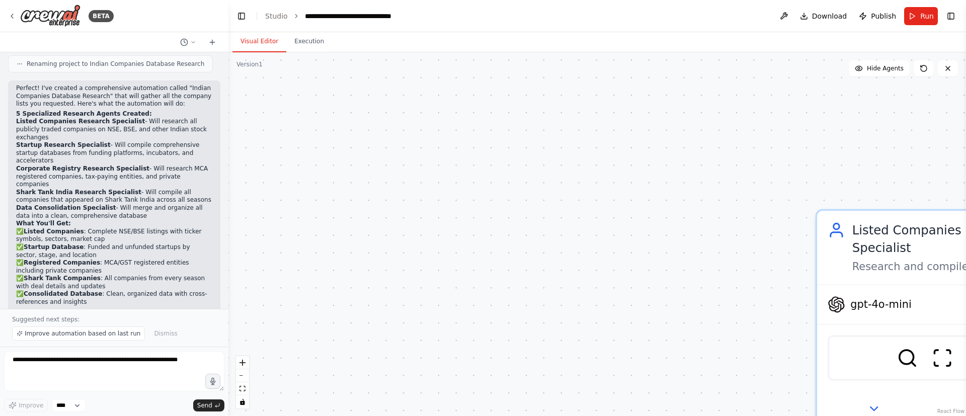
scroll to position [926, 0]
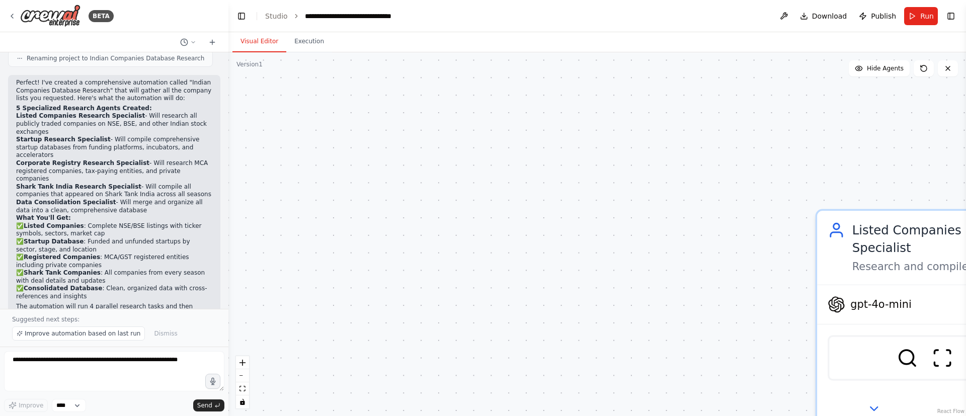
click at [225, 277] on div at bounding box center [226, 208] width 4 height 416
click at [96, 277] on textarea at bounding box center [114, 371] width 220 height 40
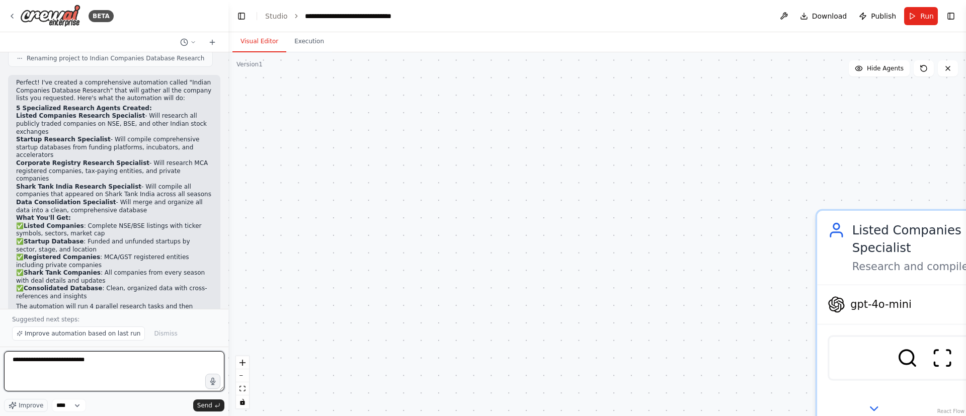
type textarea "**********"
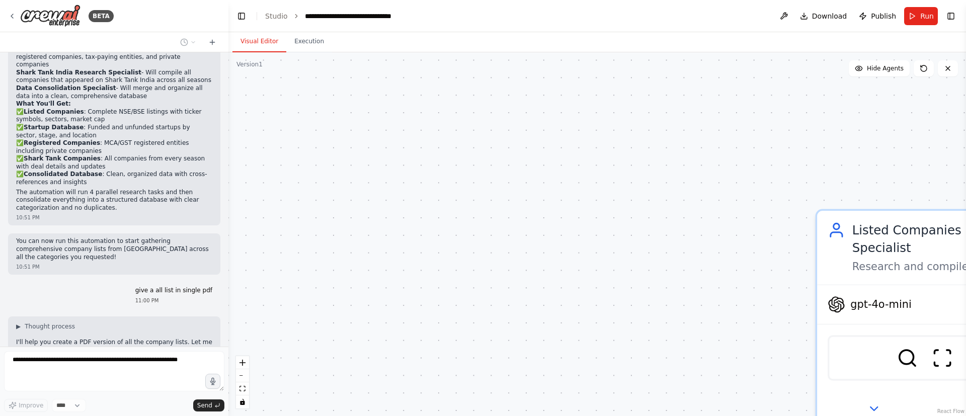
scroll to position [1092, 0]
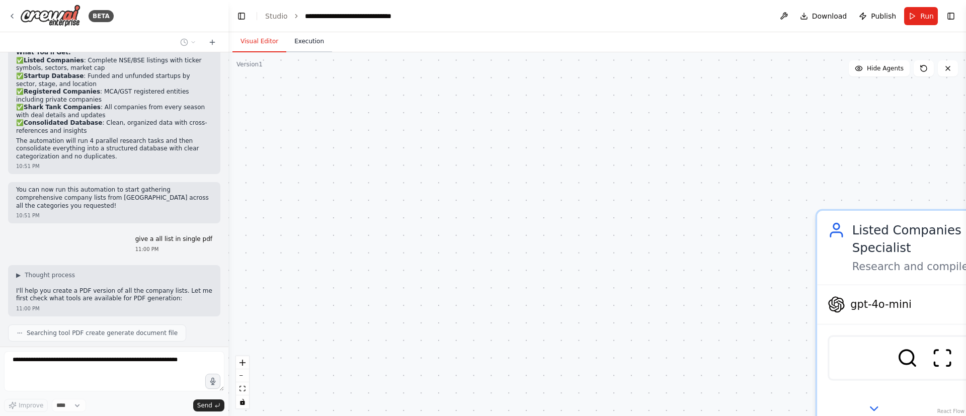
click at [296, 43] on button "Execution" at bounding box center [309, 41] width 46 height 21
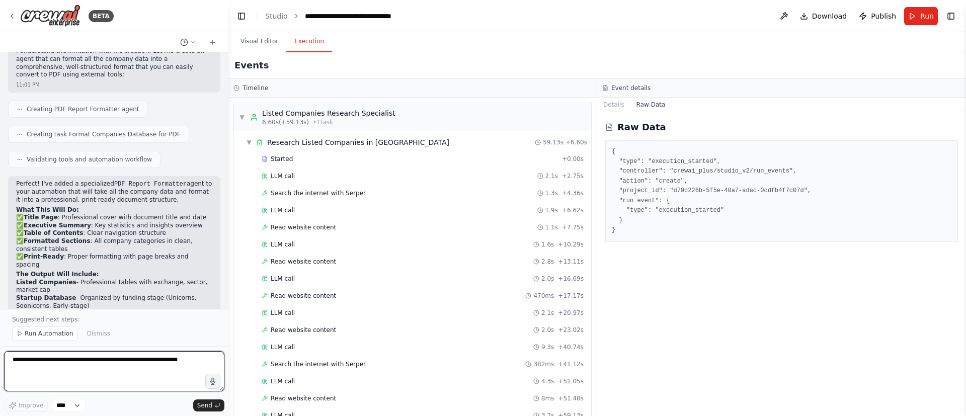
scroll to position [1798, 0]
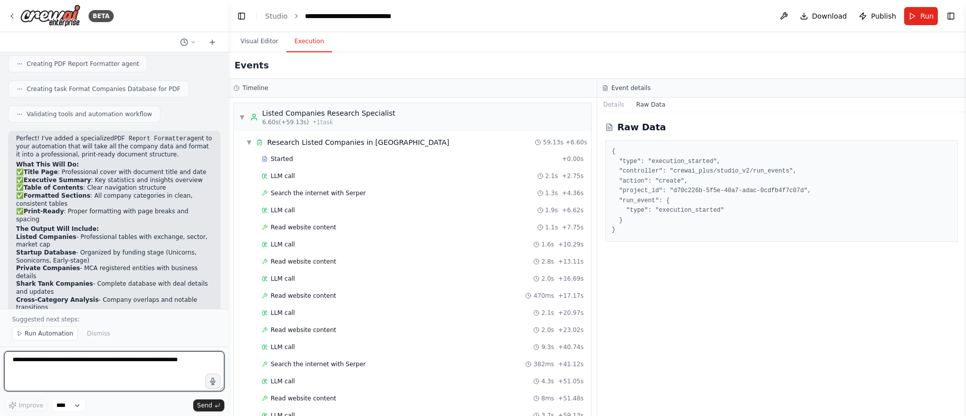
click at [225, 277] on div at bounding box center [226, 208] width 4 height 416
click at [617, 108] on button "Details" at bounding box center [613, 105] width 33 height 14
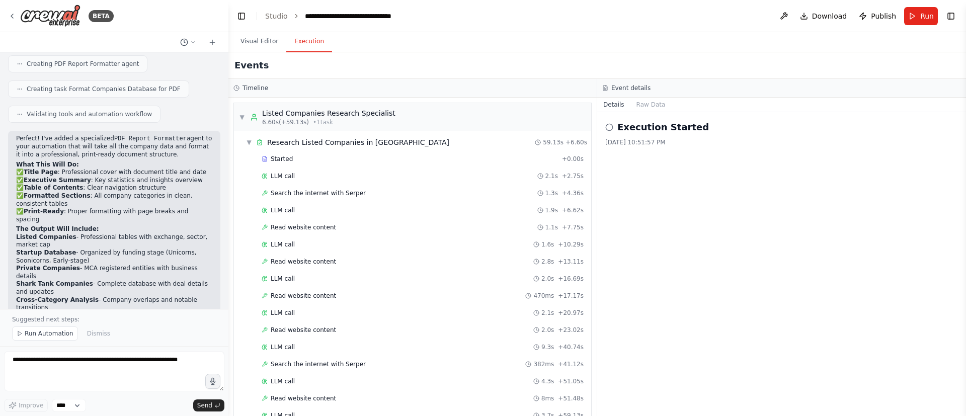
click at [613, 130] on icon at bounding box center [609, 127] width 8 height 8
click at [610, 127] on icon at bounding box center [609, 127] width 8 height 8
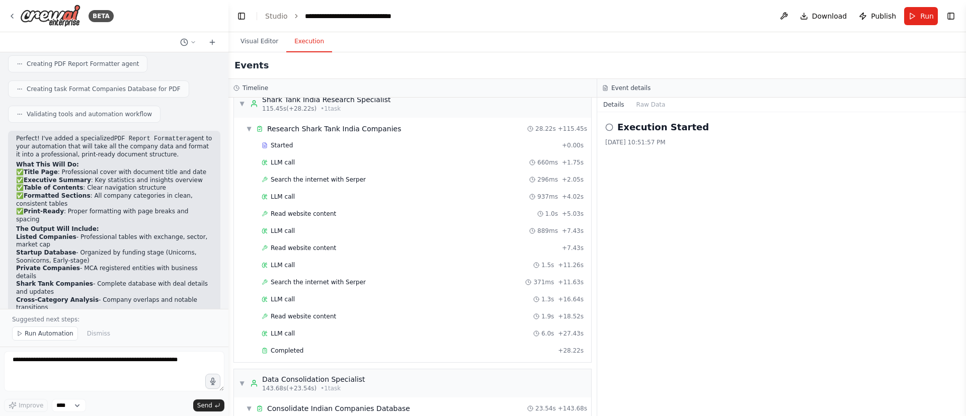
scroll to position [988, 0]
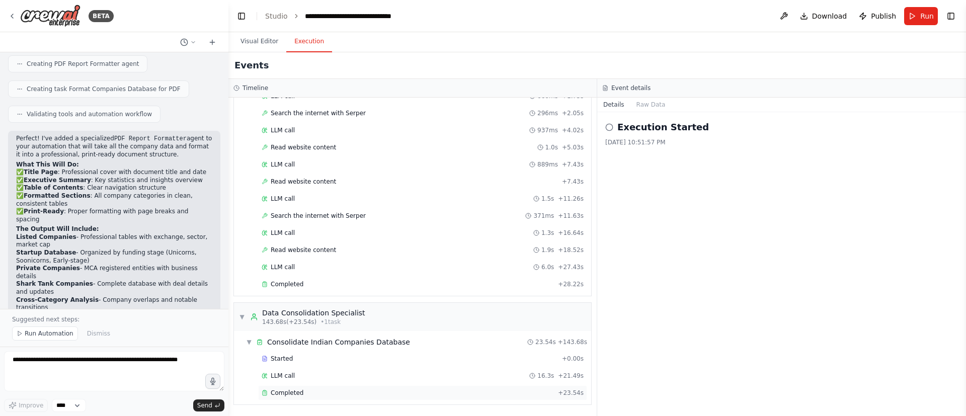
click at [291, 277] on span "Completed" at bounding box center [287, 393] width 33 height 8
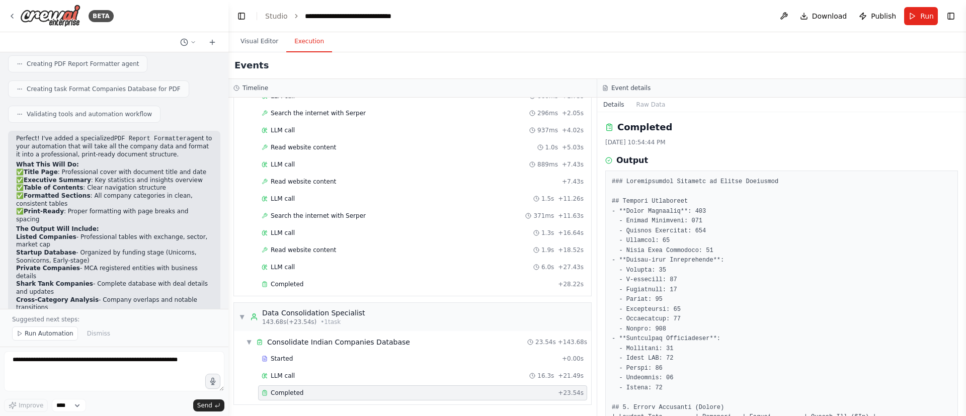
drag, startPoint x: 962, startPoint y: 178, endPoint x: 963, endPoint y: 186, distance: 8.6
click at [643, 184] on button "Toggle Sidebar" at bounding box center [966, 208] width 8 height 416
click at [643, 188] on button "Toggle Sidebar" at bounding box center [966, 208] width 8 height 416
click at [643, 189] on button "Toggle Sidebar" at bounding box center [966, 208] width 8 height 416
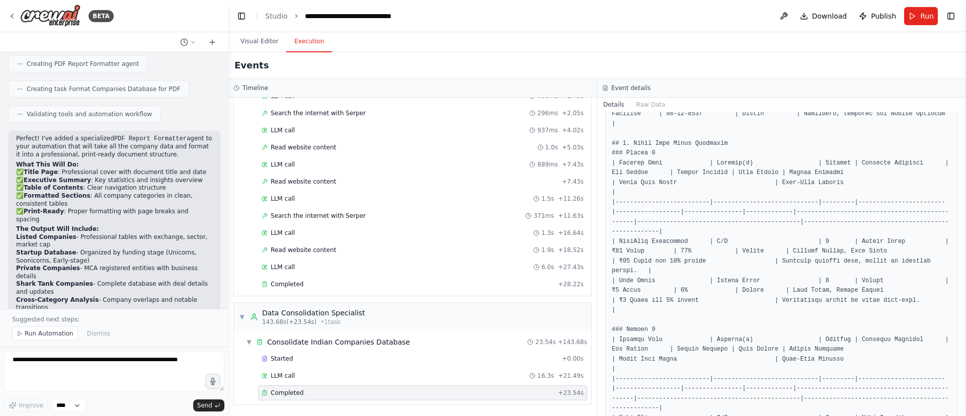
scroll to position [867, 0]
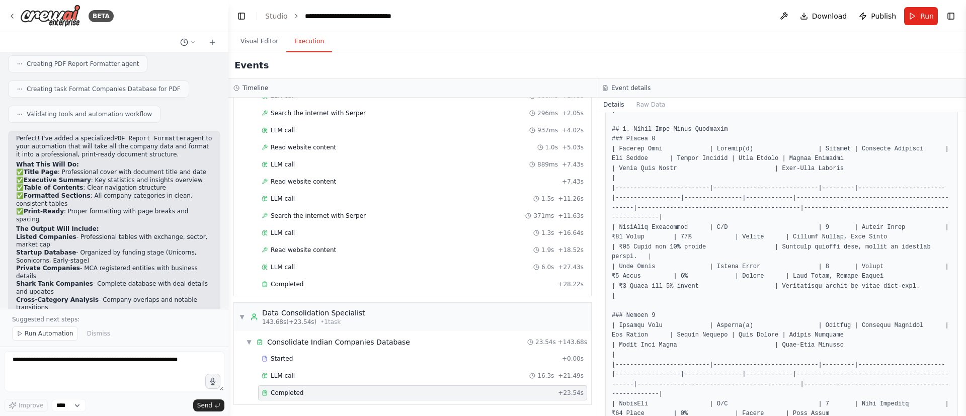
click at [643, 277] on button "Toggle Sidebar" at bounding box center [966, 208] width 8 height 416
drag, startPoint x: 962, startPoint y: 346, endPoint x: 955, endPoint y: 379, distance: 33.9
click at [643, 277] on div "BETA i want you get me all the listed company list of india and also all startu…" at bounding box center [483, 208] width 966 height 416
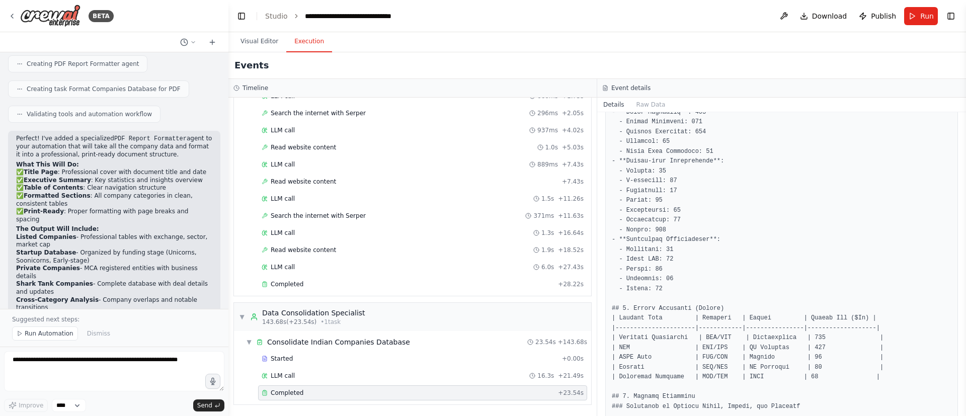
scroll to position [0, 0]
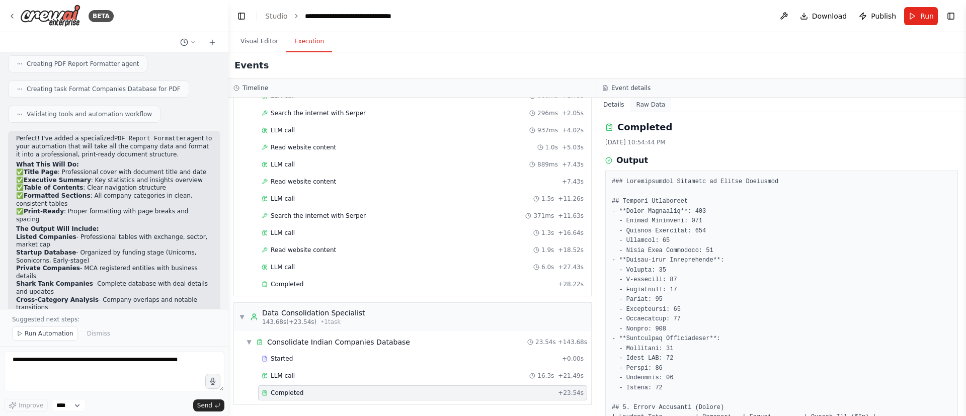
click at [643, 106] on button "Raw Data" at bounding box center [650, 105] width 41 height 14
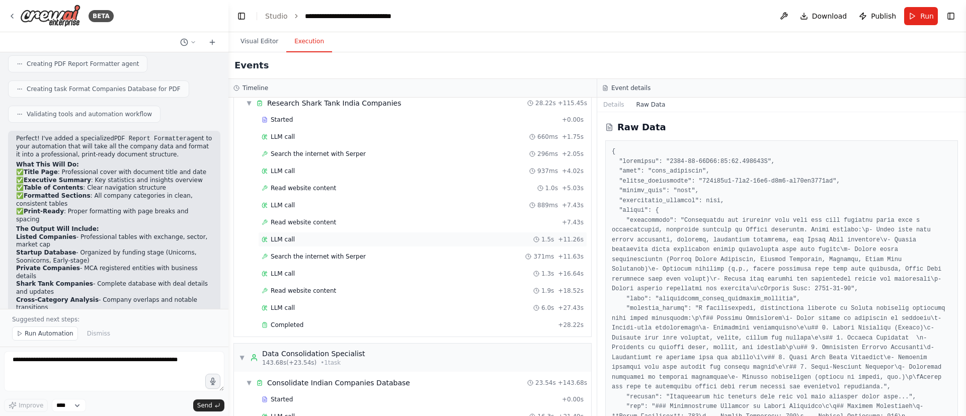
scroll to position [912, 0]
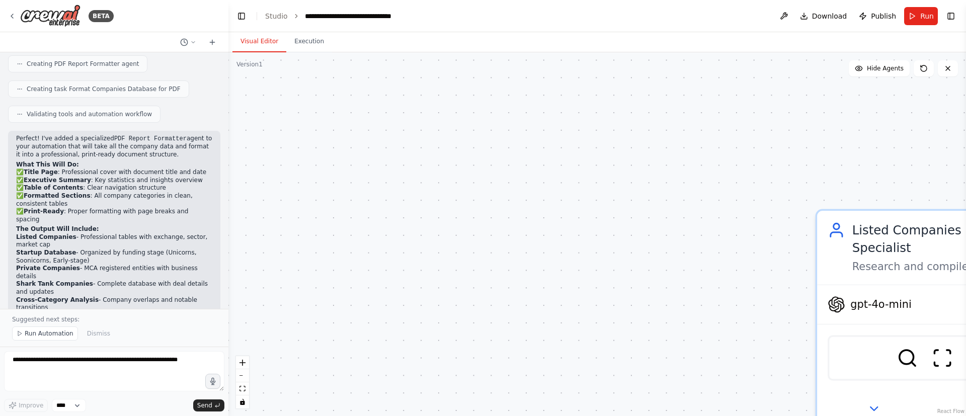
click at [251, 31] on button "Visual Editor" at bounding box center [259, 41] width 54 height 21
click at [55, 15] on img at bounding box center [50, 16] width 60 height 23
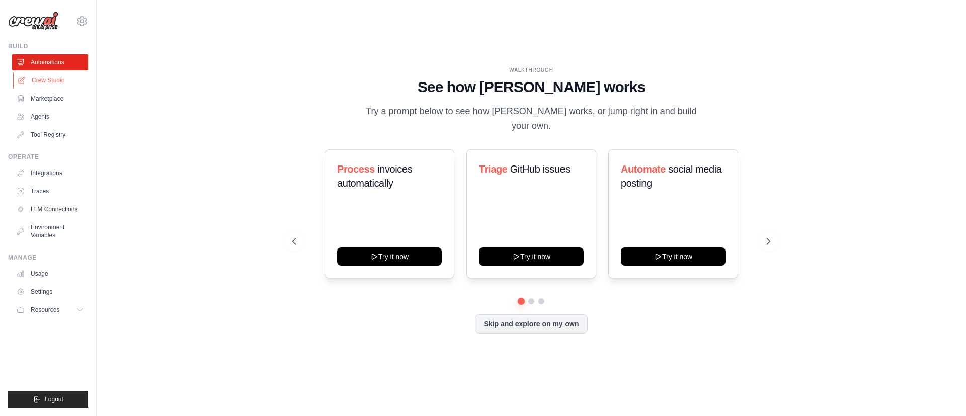
click at [31, 74] on link "Crew Studio" at bounding box center [51, 80] width 76 height 16
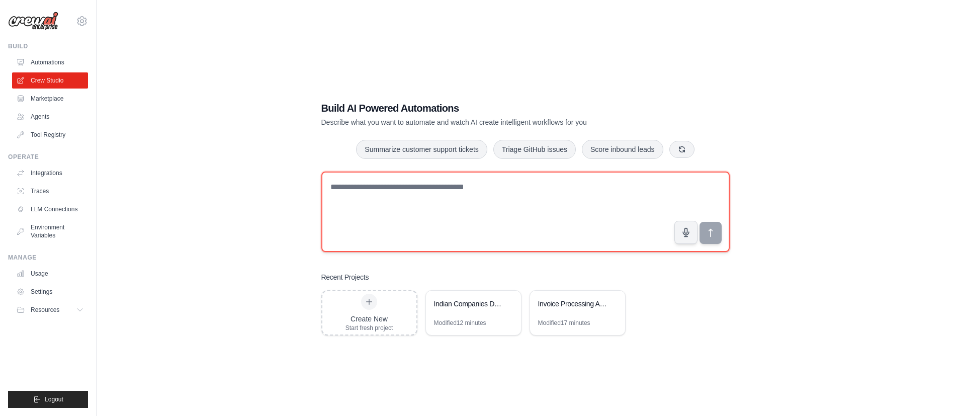
click at [513, 214] on textarea at bounding box center [525, 212] width 409 height 80
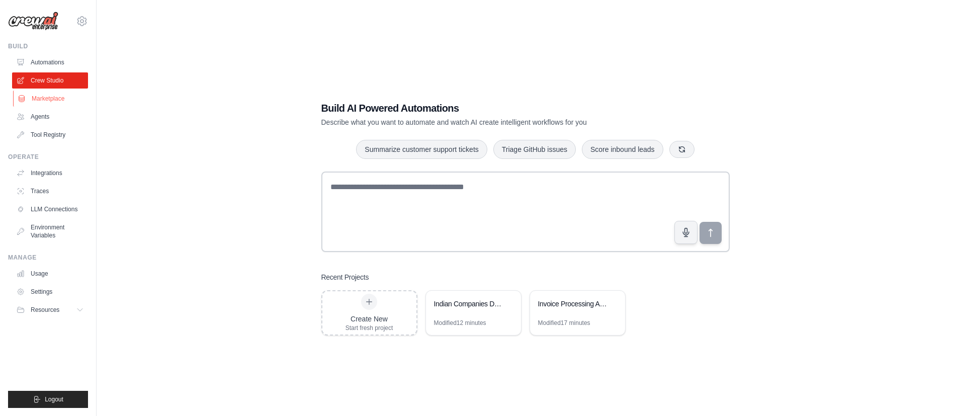
click at [32, 100] on link "Marketplace" at bounding box center [51, 99] width 76 height 16
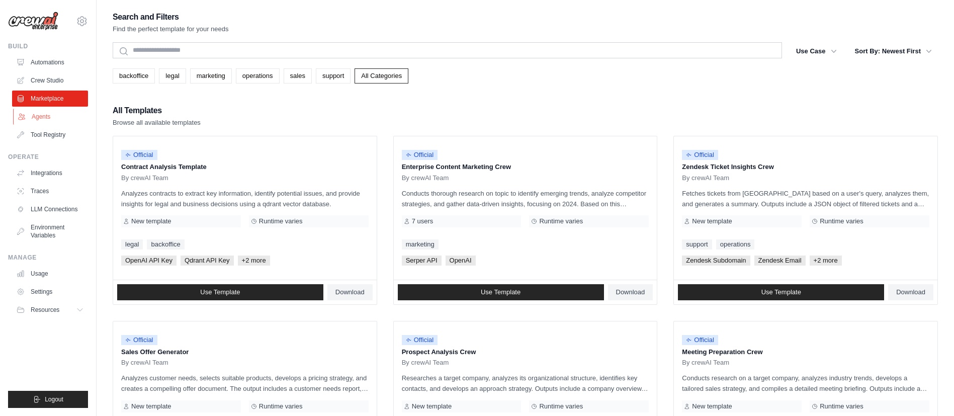
click at [42, 119] on link "Agents" at bounding box center [51, 117] width 76 height 16
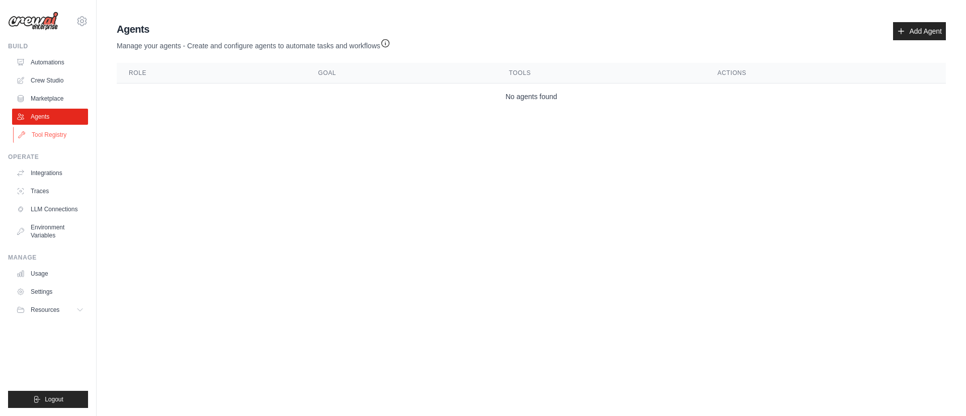
click at [49, 138] on link "Tool Registry" at bounding box center [51, 135] width 76 height 16
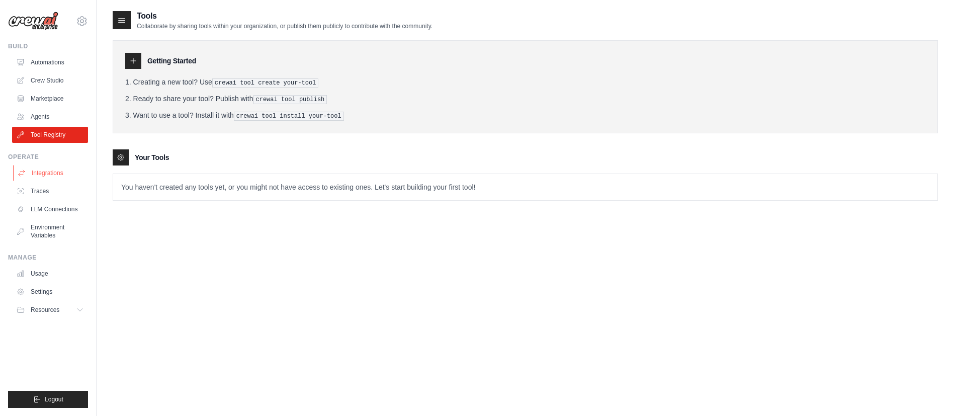
click at [45, 177] on link "Integrations" at bounding box center [51, 173] width 76 height 16
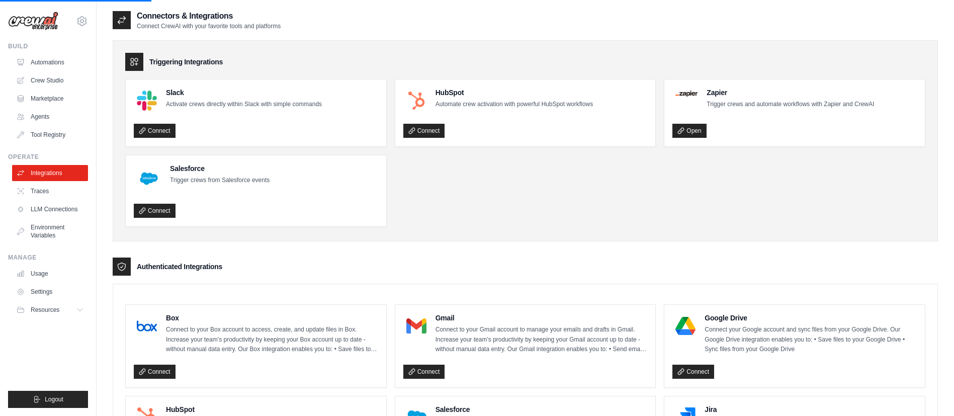
click at [86, 311] on button "Resources" at bounding box center [50, 310] width 76 height 16
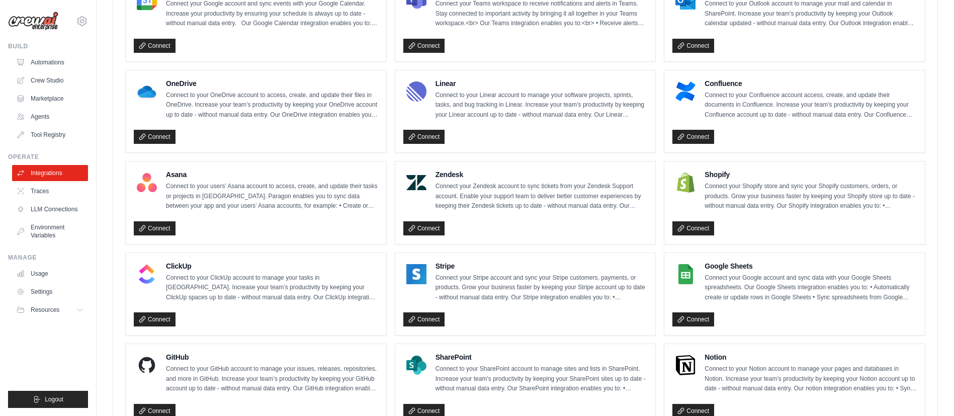
drag, startPoint x: 740, startPoint y: 276, endPoint x: 742, endPoint y: 291, distance: 15.2
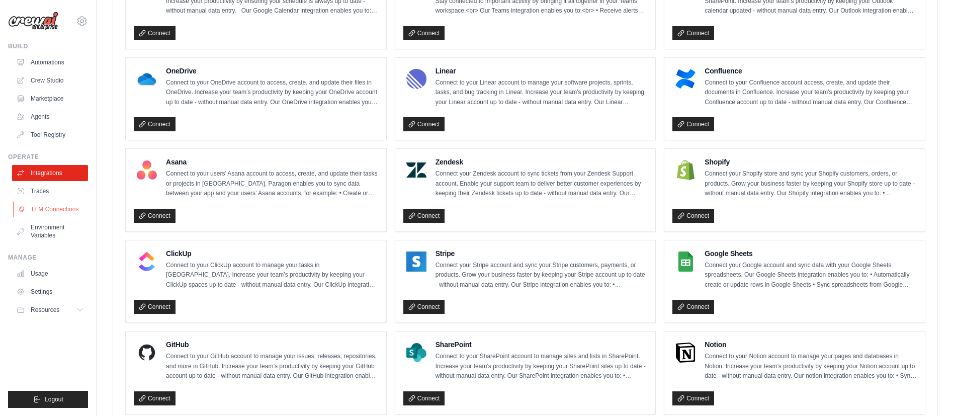
click at [54, 211] on link "LLM Connections" at bounding box center [51, 209] width 76 height 16
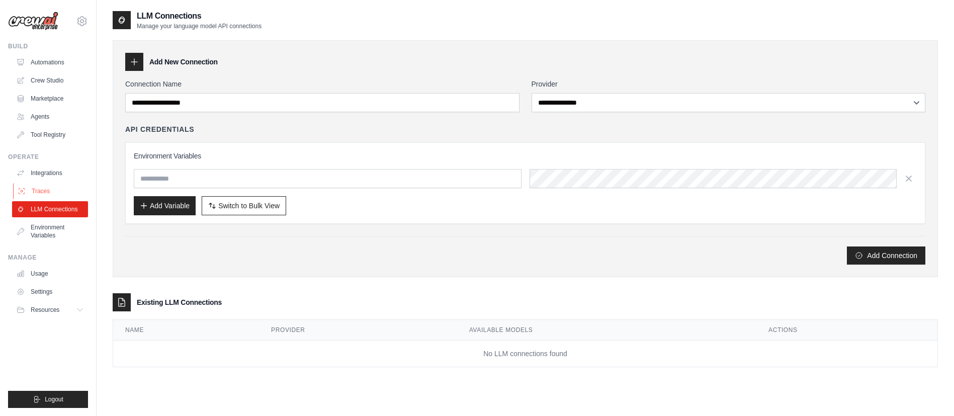
click at [48, 185] on link "Traces" at bounding box center [51, 191] width 76 height 16
